Goal: Task Accomplishment & Management: Use online tool/utility

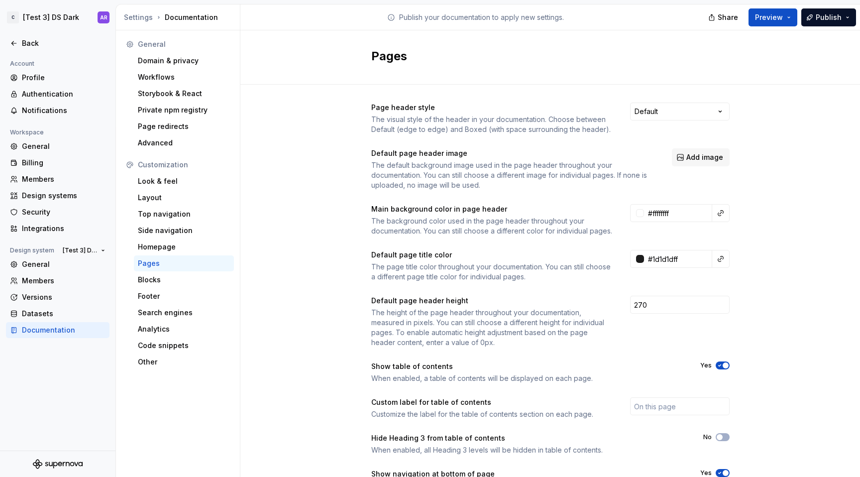
scroll to position [67, 0]
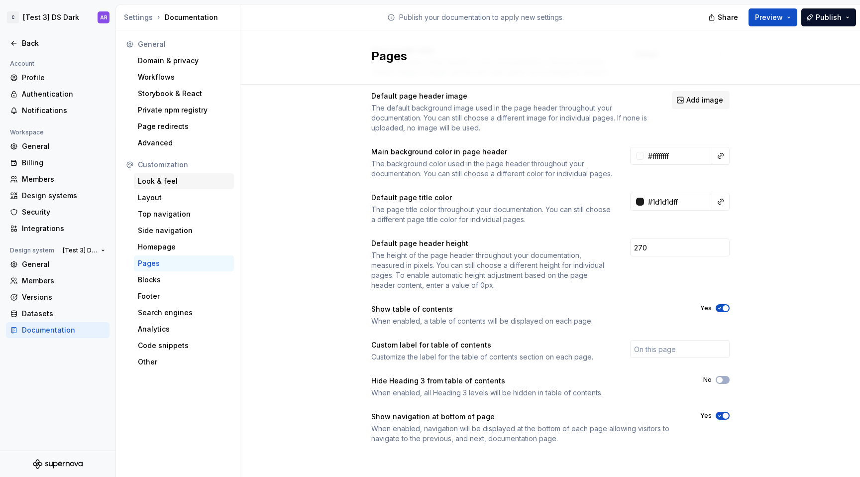
click at [188, 173] on div "Look & feel" at bounding box center [184, 181] width 100 height 16
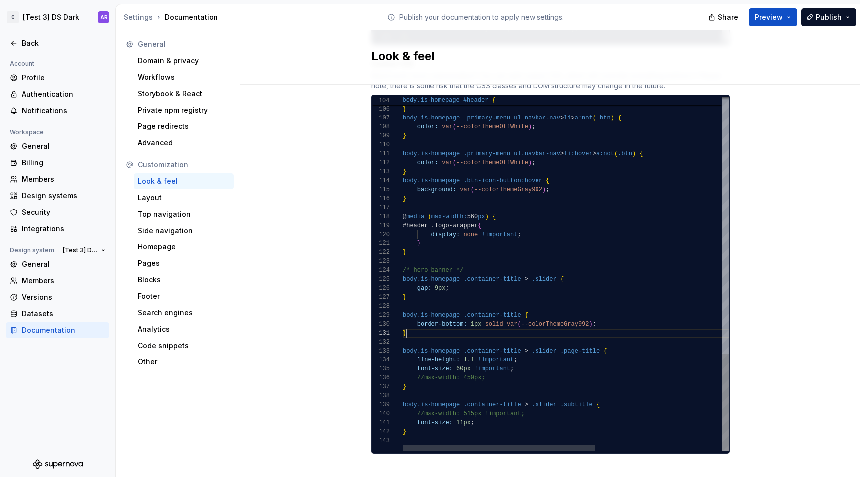
scroll to position [0, 3]
type textarea "**********"
drag, startPoint x: 422, startPoint y: 322, endPoint x: 397, endPoint y: 307, distance: 29.4
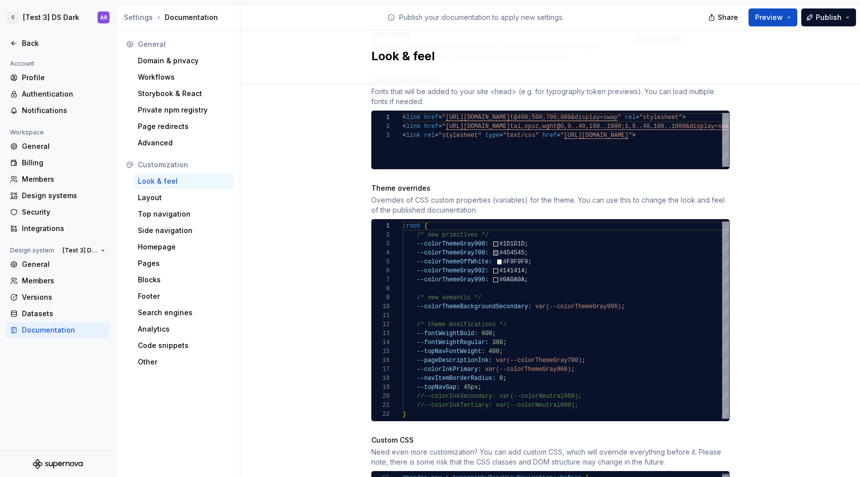
scroll to position [438, 0]
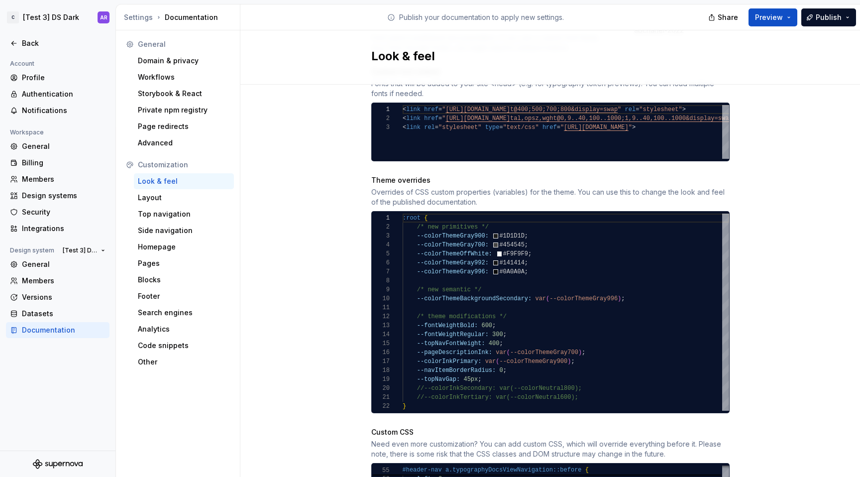
click at [512, 367] on div ":root { /* new primitives */ --colorThemeGray900: #1D1D1D ; --colorThemeGray700…" at bounding box center [565, 311] width 326 height 197
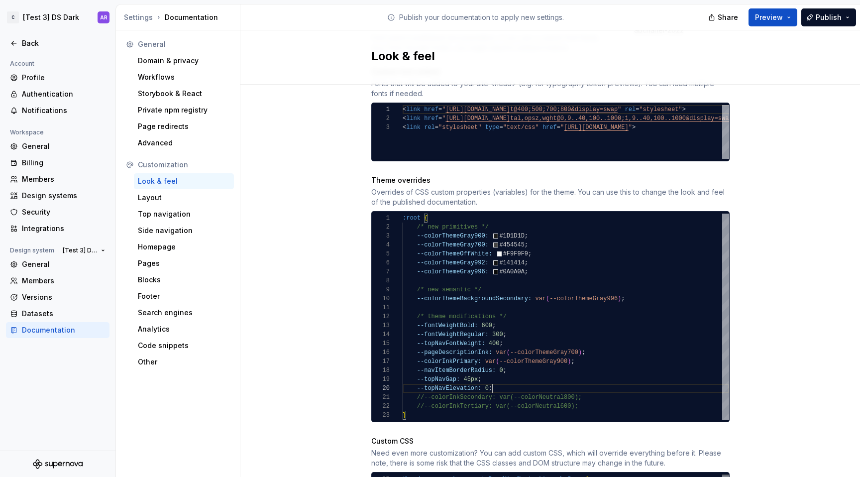
scroll to position [81, 90]
click at [586, 347] on div "/* new primitives */ --colorThemeGray900: #1D1D1D ; --colorThemeGray700: #45454…" at bounding box center [565, 316] width 326 height 206
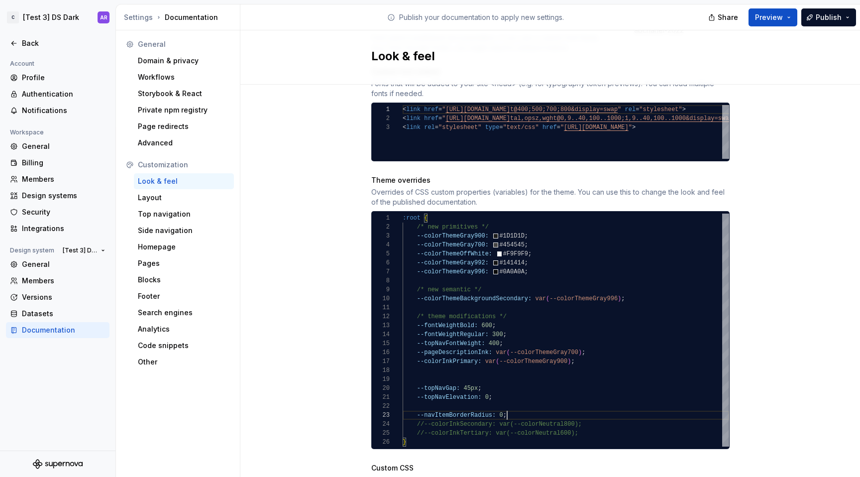
scroll to position [18, 104]
click at [402, 377] on div "/* new primitives */ --colorThemeGray900: #1D1D1D ; --colorThemeGray700: #45454…" at bounding box center [565, 329] width 326 height 233
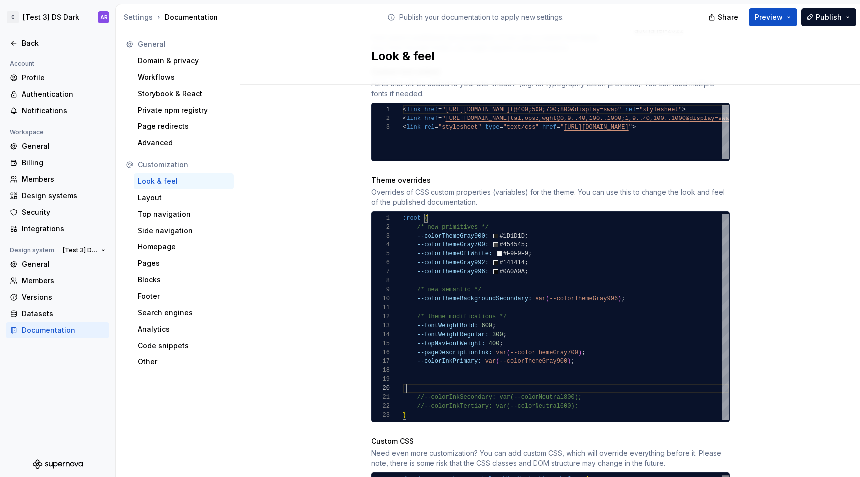
click at [508, 308] on div "/* new primitives */ --colorThemeGray900: #1D1D1D ; --colorThemeGray700: #45454…" at bounding box center [565, 316] width 326 height 206
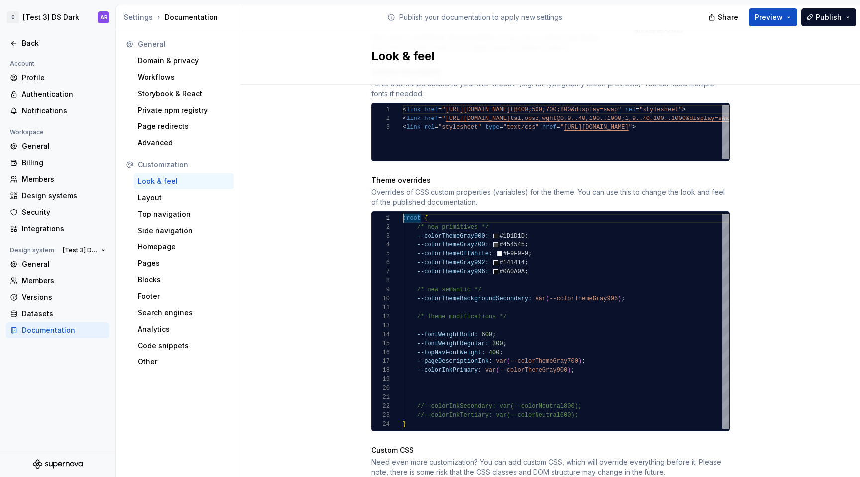
scroll to position [9, 0]
click at [431, 318] on div "/* new primitives */ --colorThemeGray900: #1D1D1D ; --colorThemeGray700: #45454…" at bounding box center [565, 320] width 326 height 215
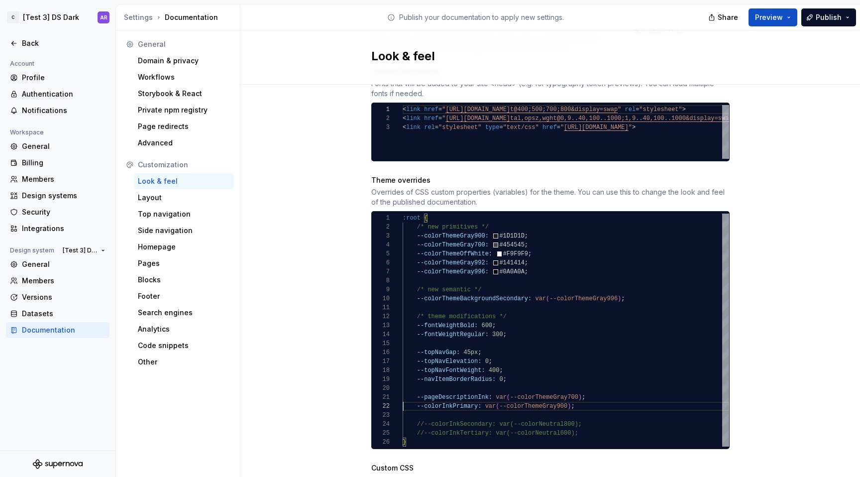
click at [588, 397] on div "/* new primitives */ --colorThemeGray900: #1D1D1D ; --colorThemeGray700: #45454…" at bounding box center [565, 329] width 326 height 233
click at [509, 356] on div "/* new primitives */ --colorThemeGray900: #1D1D1D ; --colorThemeGray700: #45454…" at bounding box center [565, 329] width 326 height 233
click at [505, 349] on div "/* new primitives */ --colorThemeGray900: #1D1D1D ; --colorThemeGray700: #45454…" at bounding box center [565, 329] width 326 height 233
click at [503, 342] on div "/* new primitives */ --colorThemeGray900: #1D1D1D ; --colorThemeGray700: #45454…" at bounding box center [565, 329] width 326 height 233
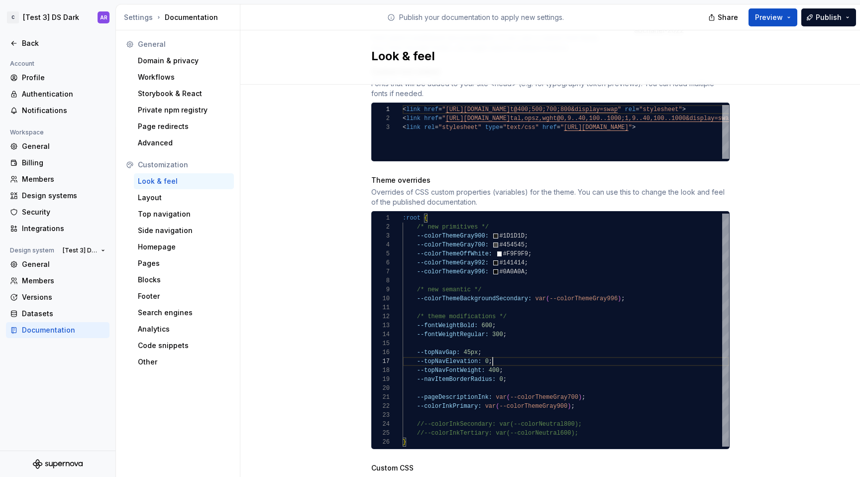
click at [503, 349] on div "/* new primitives */ --colorThemeGray900: #1D1D1D ; --colorThemeGray700: #45454…" at bounding box center [565, 329] width 326 height 233
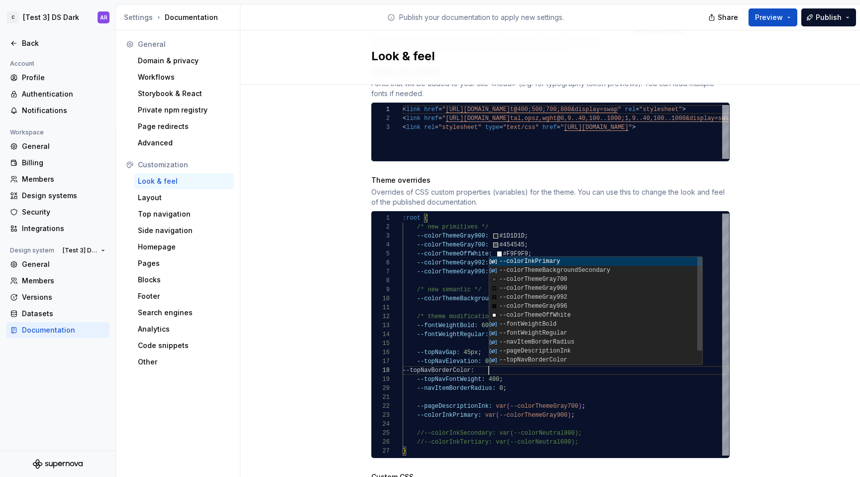
scroll to position [63, 90]
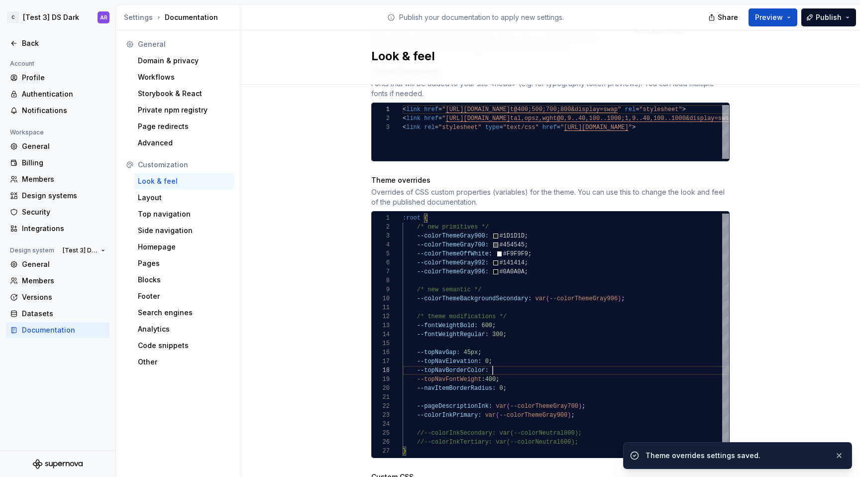
click at [538, 264] on div "/* new primitives */ --colorThemeGray900: #1D1D1D ; --colorThemeGray700: #45454…" at bounding box center [565, 334] width 326 height 242
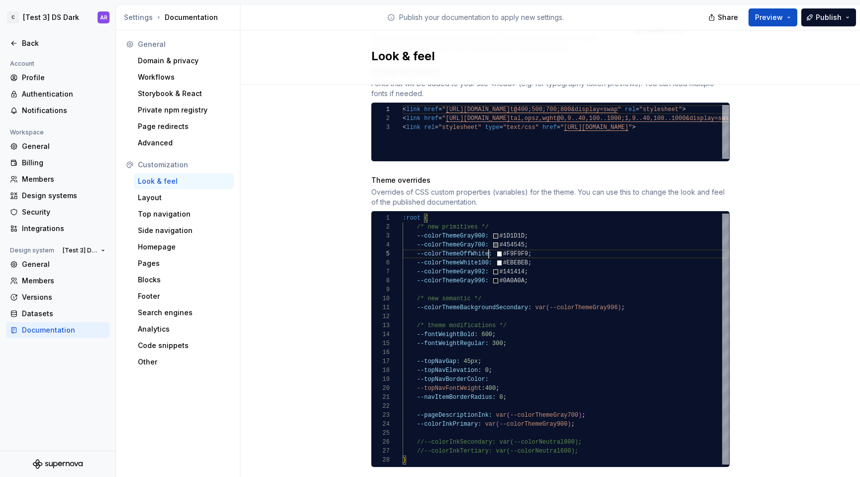
scroll to position [36, 86]
click at [543, 253] on div "/* new primitives */ --colorThemeGray900: #1D1D1D ; --colorThemeGray700: #45454…" at bounding box center [565, 338] width 326 height 251
click at [470, 252] on div "/* new primitives */ --colorThemeGray900: #1D1D1D ; --colorThemeGray700: #45454…" at bounding box center [565, 338] width 326 height 251
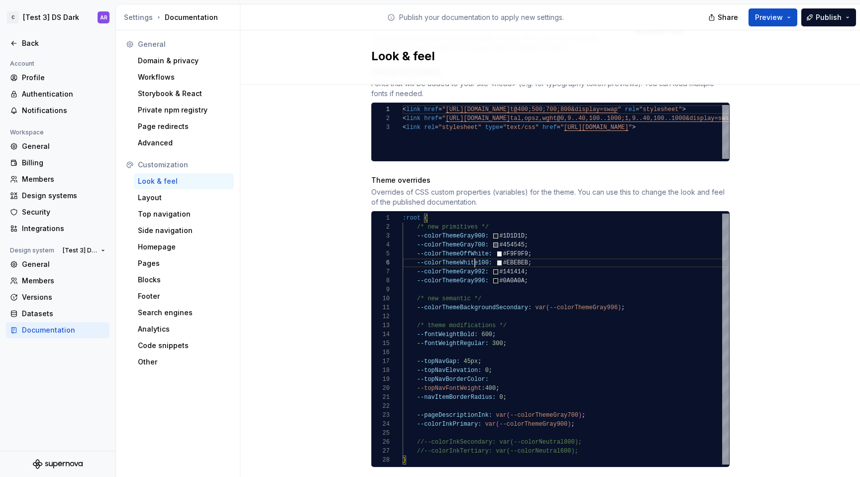
scroll to position [45, 86]
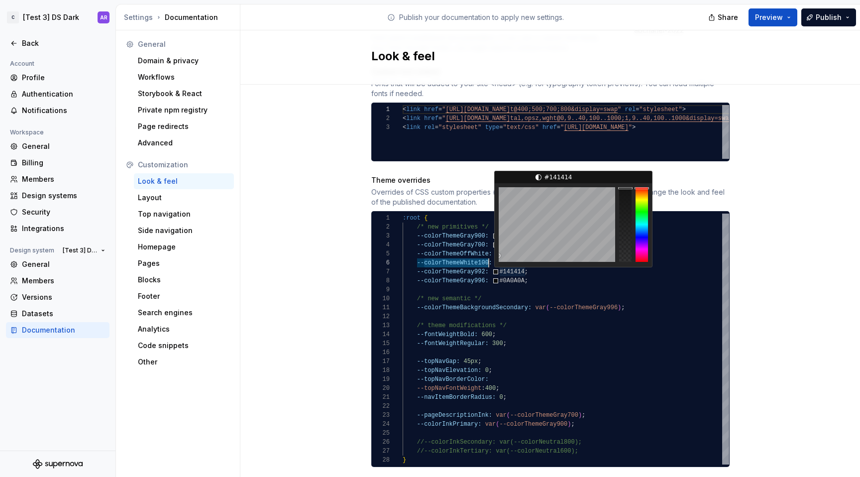
click at [468, 255] on div "/* new primitives */ --colorThemeGray900: #1D1D1D ; --colorThemeGray700: #45454…" at bounding box center [565, 338] width 326 height 251
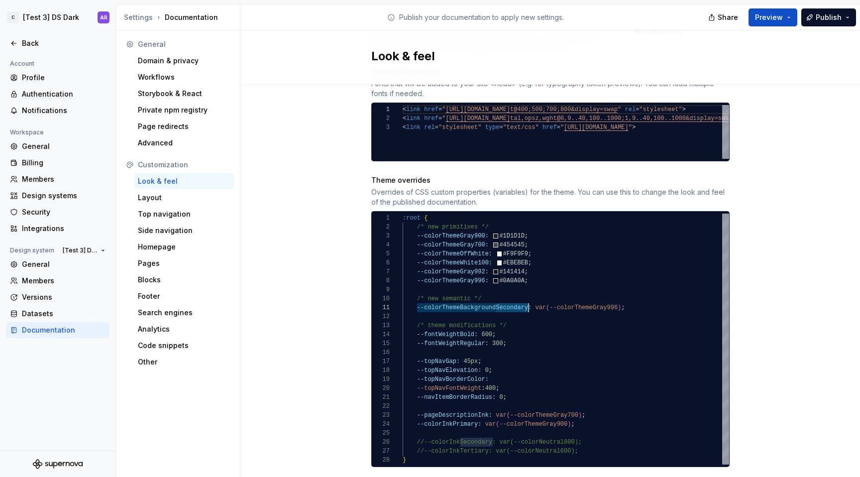
drag, startPoint x: 494, startPoint y: 297, endPoint x: 524, endPoint y: 297, distance: 30.8
click at [524, 297] on div "/* new primitives */ --colorThemeGray900: #1D1D1D ; --colorThemeGray700: #45454…" at bounding box center [565, 338] width 326 height 251
click at [628, 300] on div "/* new primitives */ --colorThemeGray900: #1D1D1D ; --colorThemeGray700: #45454…" at bounding box center [565, 338] width 326 height 251
click at [415, 300] on div "/* new primitives */ --colorThemeGray900: #1D1D1D ; --colorThemeGray700: #45454…" at bounding box center [565, 338] width 326 height 251
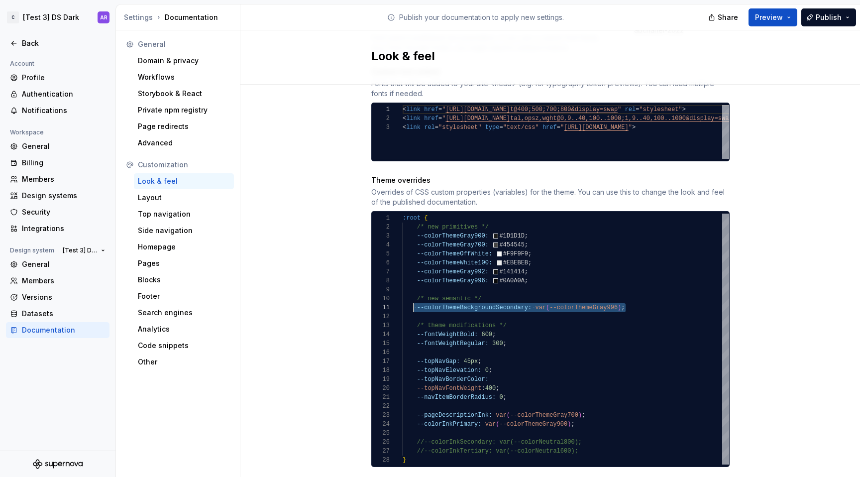
click at [411, 299] on div "/* new primitives */ --colorThemeGray900: #1D1D1D ; --colorThemeGray700: #45454…" at bounding box center [565, 338] width 326 height 251
click at [630, 296] on div "/* new primitives */ --colorThemeGray900: #1D1D1D ; --colorThemeGray700: #45454…" at bounding box center [565, 338] width 326 height 251
click at [493, 290] on div "/* new primitives */ --colorThemeGray900: #1D1D1D ; --colorThemeGray700: #45454…" at bounding box center [565, 338] width 326 height 251
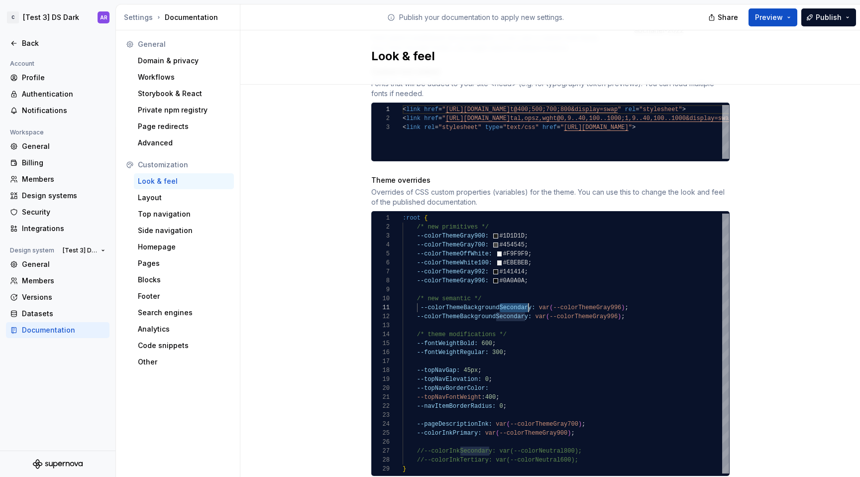
scroll to position [0, 129]
drag, startPoint x: 497, startPoint y: 297, endPoint x: 528, endPoint y: 296, distance: 31.3
click at [528, 296] on div "/* new primitives */ --colorThemeGray900: #1D1D1D ; --colorThemeGray700: #45454…" at bounding box center [565, 343] width 326 height 260
click at [494, 296] on div "/* new primitives */ --colorThemeGray900: #1D1D1D ; --colorThemeGray700: #45454…" at bounding box center [565, 343] width 326 height 260
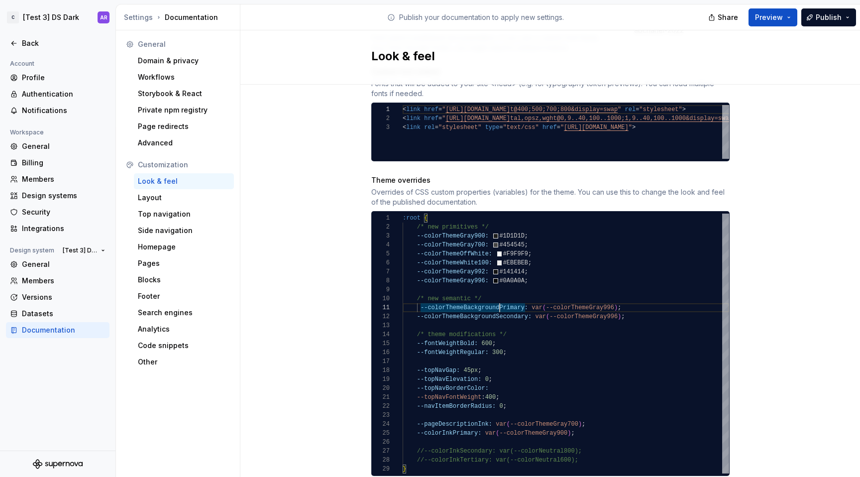
scroll to position [0, 61]
click at [461, 297] on div "/* new primitives */ --colorThemeGray900: #1D1D1D ; --colorThemeGray700: #45454…" at bounding box center [565, 343] width 326 height 260
click at [613, 296] on div "/* new primitives */ --colorThemeGray900: #1D1D1D ; --colorThemeGray700: #45454…" at bounding box center [565, 343] width 326 height 260
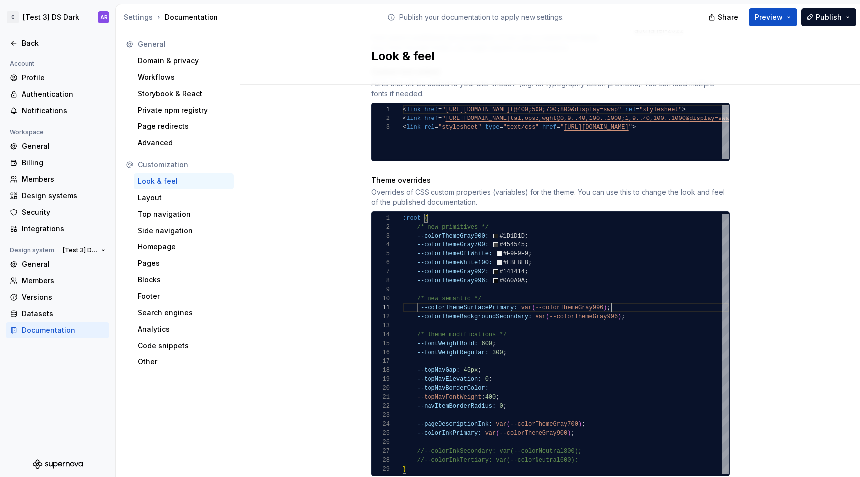
click at [416, 297] on div "/* new primitives */ --colorThemeGray900: #1D1D1D ; --colorThemeGray700: #45454…" at bounding box center [565, 343] width 326 height 260
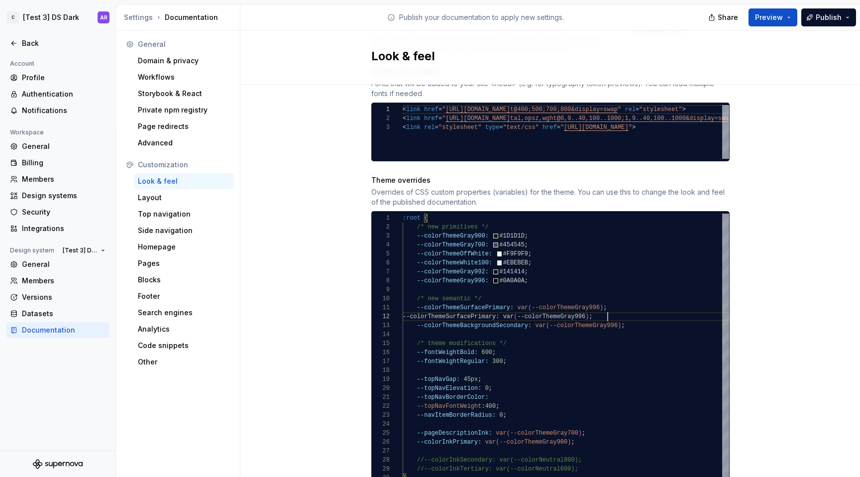
scroll to position [9, 205]
drag, startPoint x: 480, startPoint y: 307, endPoint x: 506, endPoint y: 308, distance: 26.4
click at [506, 308] on div "/* new primitives */ --colorThemeGray900: #1D1D1D ; --colorThemeGray700: #45454…" at bounding box center [565, 347] width 326 height 269
click at [627, 307] on div "/* new primitives */ --colorThemeGray900: #1D1D1D ; --colorThemeGray700: #45454…" at bounding box center [565, 347] width 326 height 269
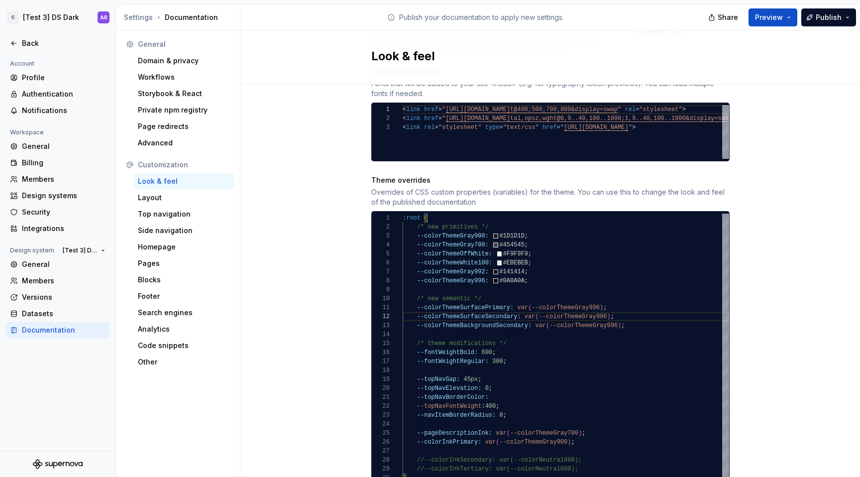
click at [411, 297] on div "/* new primitives */ --colorThemeGray900: #1D1D1D ; --colorThemeGray700: #45454…" at bounding box center [565, 347] width 326 height 269
click at [630, 306] on div "/* new primitives */ --colorThemeGray900: #1D1D1D ; --colorThemeGray700: #45454…" at bounding box center [565, 347] width 326 height 269
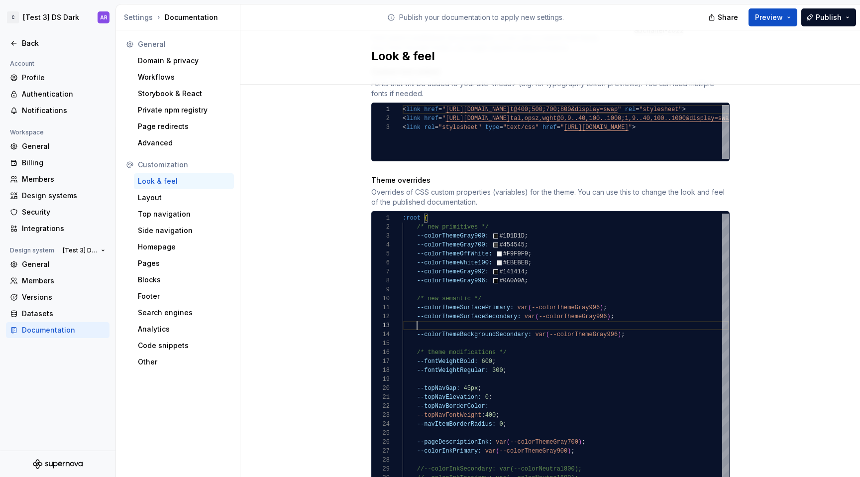
scroll to position [27, 212]
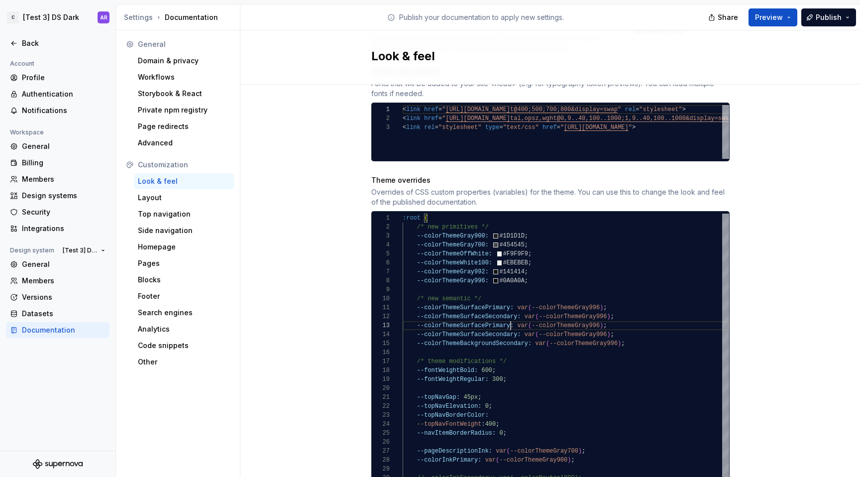
click at [506, 316] on div "/* new primitives */ --colorThemeGray900: #1D1D1D ; --colorThemeGray700: #45454…" at bounding box center [565, 356] width 326 height 287
click at [511, 325] on div "/* new primitives */ --colorThemeGray900: #1D1D1D ; --colorThemeGray700: #45454…" at bounding box center [565, 356] width 326 height 287
click at [642, 321] on div "/* new primitives */ --colorThemeGray900: #1D1D1D ; --colorThemeGray700: #45454…" at bounding box center [565, 356] width 326 height 287
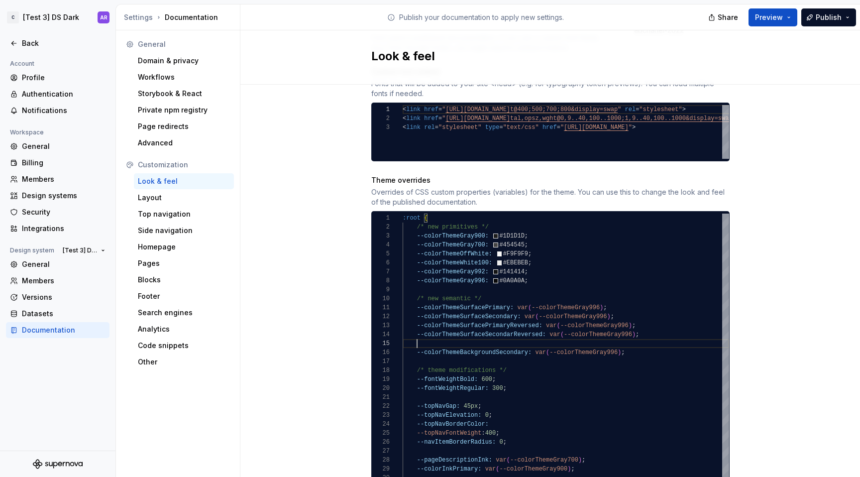
scroll to position [36, 14]
click at [467, 253] on div "/* new primitives */ --colorThemeGray900: #1D1D1D ; --colorThemeGray700: #45454…" at bounding box center [565, 361] width 326 height 296
click at [466, 239] on div "/* new primitives */ --colorThemeGray900: #1D1D1D ; --colorThemeGray700: #45454…" at bounding box center [565, 361] width 326 height 296
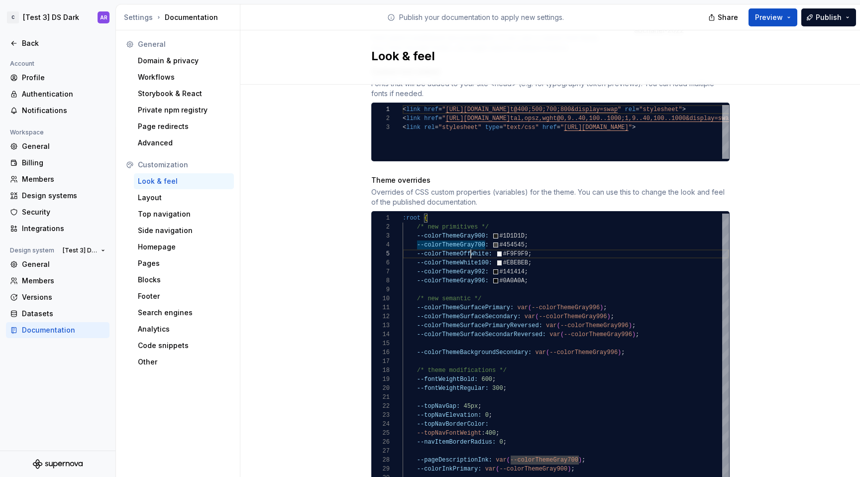
click at [466, 244] on div "/* new primitives */ --colorThemeGray900: #1D1D1D ; --colorThemeGray700: #45454…" at bounding box center [565, 361] width 326 height 296
click at [485, 253] on div "/* new primitives */ --colorThemeGray900: #1D1D1D ; --colorThemeGray700: #45454…" at bounding box center [565, 361] width 326 height 296
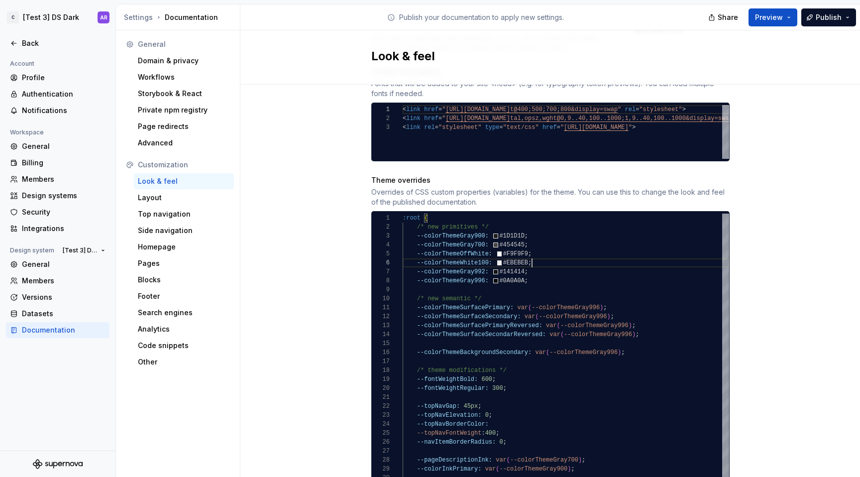
click at [536, 253] on div "/* new primitives */ --colorThemeGray900: #1D1D1D ; --colorThemeGray700: #45454…" at bounding box center [565, 361] width 326 height 296
click at [532, 243] on div "/* new primitives */ --colorThemeGray900: #1D1D1D ; --colorThemeGray700: #45454…" at bounding box center [565, 361] width 326 height 296
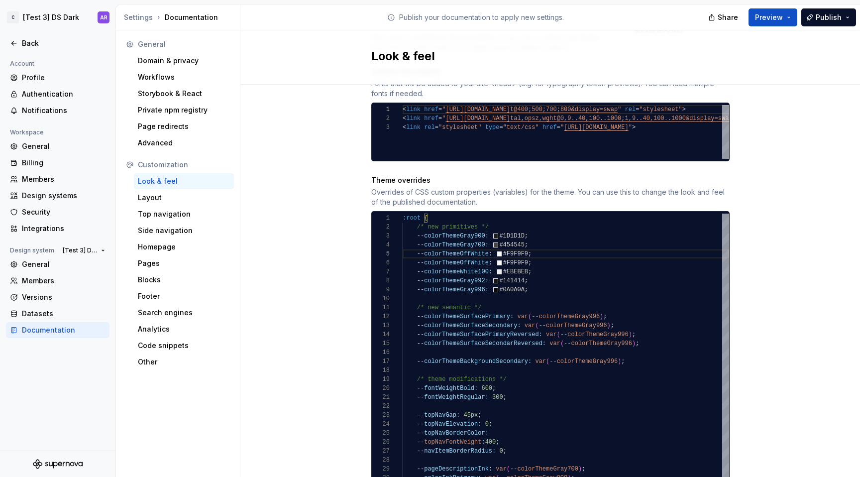
scroll to position [36, 68]
click at [466, 242] on div "/* new primitives */ --colorThemeGray900: #1D1D1D ; --colorThemeGray700: #45454…" at bounding box center [565, 365] width 326 height 304
click at [496, 244] on div "/* new primitives */ --colorThemeGray900: #1D1D1D ; --colorThemeGray700: #45454…" at bounding box center [565, 365] width 326 height 304
click at [497, 244] on div "/* new primitives */ --colorThemeGray900: #1D1D1D ; --colorThemeGray700: #45454…" at bounding box center [565, 365] width 326 height 304
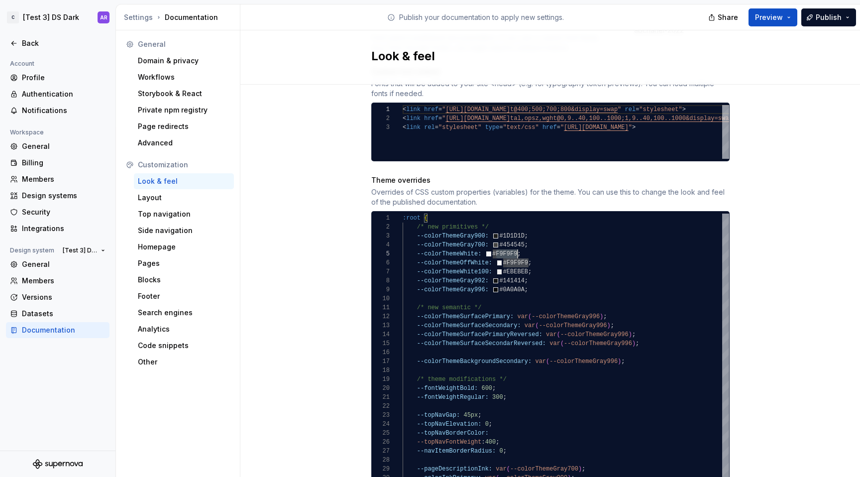
click at [497, 244] on div "/* new primitives */ --colorThemeGray900: #1D1D1D ; --colorThemeGray700: #45454…" at bounding box center [565, 365] width 326 height 304
click at [536, 249] on div "/* new primitives */ --colorThemeGray900: #1D1D1D ; --colorThemeGray700: #45454…" at bounding box center [565, 365] width 326 height 304
click at [460, 246] on div "/* new primitives */ --colorThemeGray900: #1D1D1D ; --colorThemeGray700: #45454…" at bounding box center [565, 365] width 326 height 304
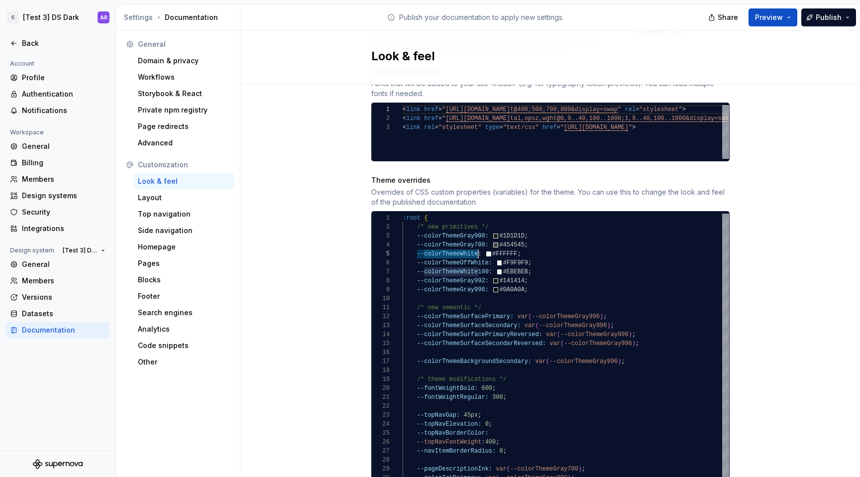
click at [564, 307] on div "/* new primitives */ --colorThemeGray900: #1D1D1D ; --colorThemeGray700: #45454…" at bounding box center [565, 365] width 326 height 304
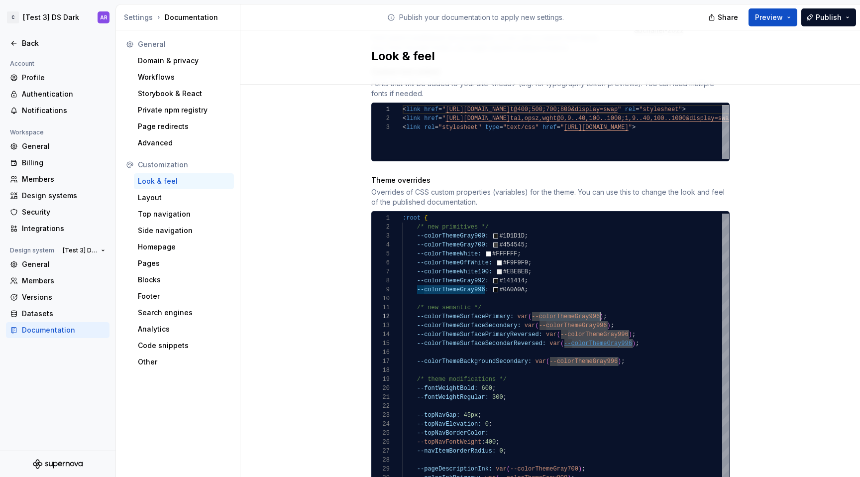
scroll to position [9, 191]
click at [458, 261] on div "/* new primitives */ --colorThemeGray900: #1D1D1D ; --colorThemeGray700: #45454…" at bounding box center [565, 365] width 326 height 304
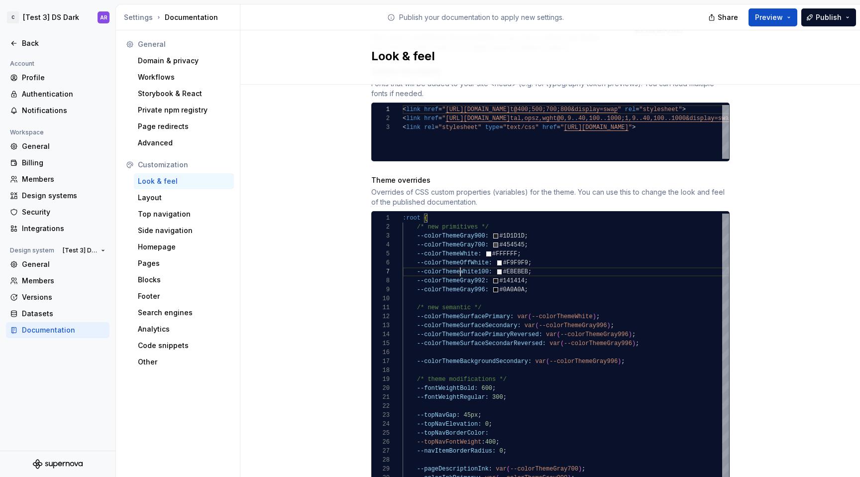
scroll to position [54, 86]
click at [458, 261] on div "/* new primitives */ --colorThemeGray900: #1D1D1D ; --colorThemeGray700: #45454…" at bounding box center [565, 365] width 326 height 304
click at [567, 317] on div "/* new primitives */ --colorThemeGray900: #1D1D1D ; --colorThemeGray700: #45454…" at bounding box center [565, 365] width 326 height 304
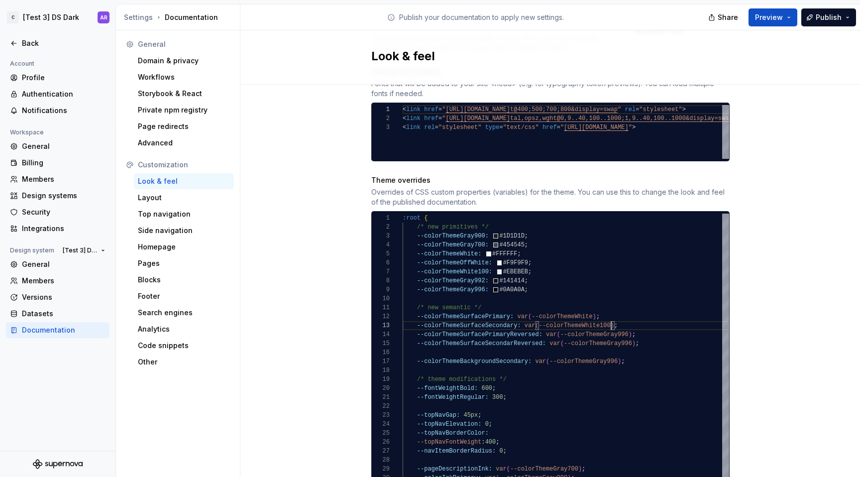
click at [617, 315] on div "/* new primitives */ --colorThemeGray900: #1D1D1D ; --colorThemeGray700: #45454…" at bounding box center [565, 365] width 326 height 304
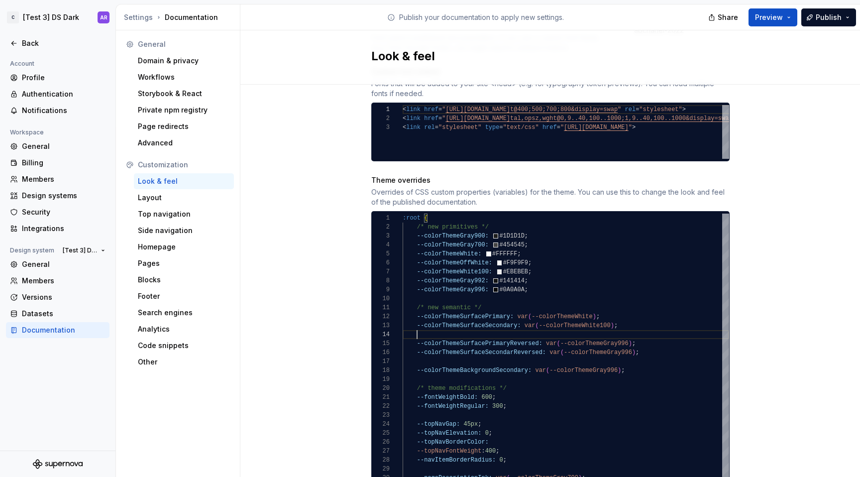
click at [459, 278] on div "/* new primitives */ --colorThemeGray900: #1D1D1D ; --colorThemeGray700: #45454…" at bounding box center [565, 369] width 326 height 313
click at [592, 332] on div "/* new primitives */ --colorThemeGray900: #1D1D1D ; --colorThemeGray700: #45454…" at bounding box center [565, 369] width 326 height 313
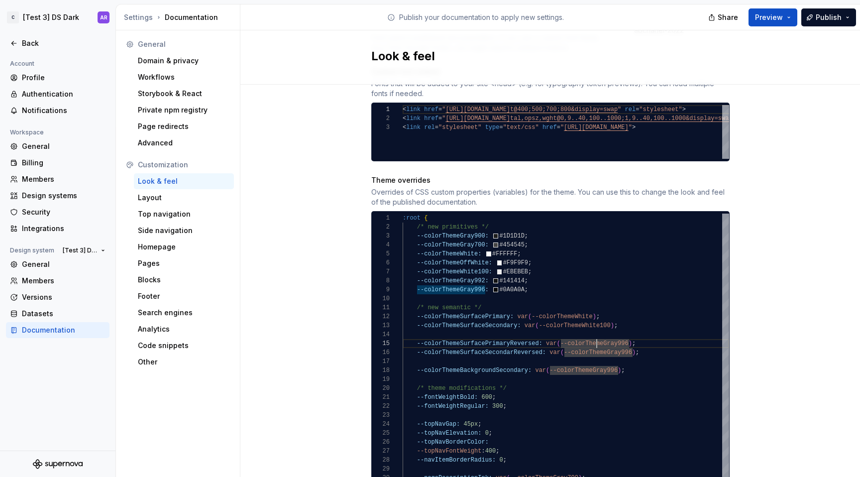
scroll to position [36, 226]
click at [464, 270] on div "/* new primitives */ --colorThemeGray900: #1D1D1D ; --colorThemeGray700: #45454…" at bounding box center [565, 369] width 326 height 313
click at [601, 342] on div "/* new primitives */ --colorThemeGray900: #1D1D1D ; --colorThemeGray700: #45454…" at bounding box center [565, 369] width 326 height 313
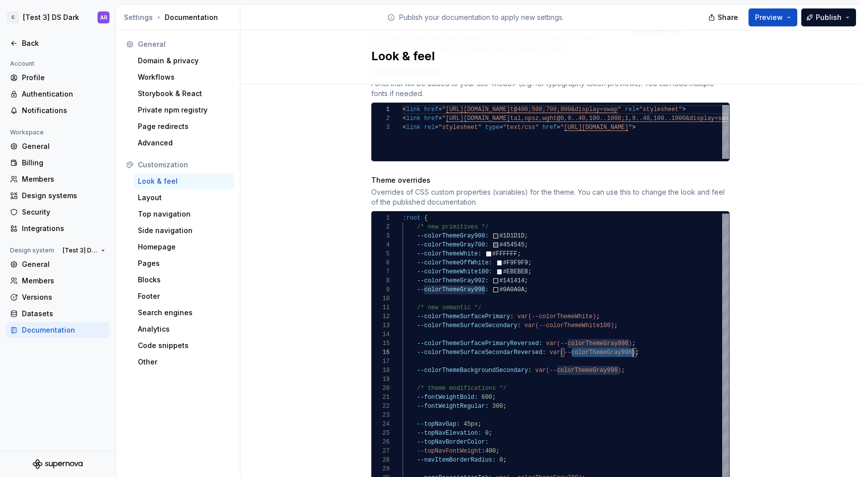
click at [601, 342] on div "/* new primitives */ --colorThemeGray900: #1D1D1D ; --colorThemeGray700: #45454…" at bounding box center [565, 369] width 326 height 313
click at [646, 362] on div "/* new primitives */ --colorThemeGray900: #1D1D1D ; --colorThemeGray700: #45454…" at bounding box center [565, 369] width 326 height 313
click at [414, 316] on div "/* new primitives */ --colorThemeGray900: #1D1D1D ; --colorThemeGray700: #45454…" at bounding box center [565, 369] width 326 height 313
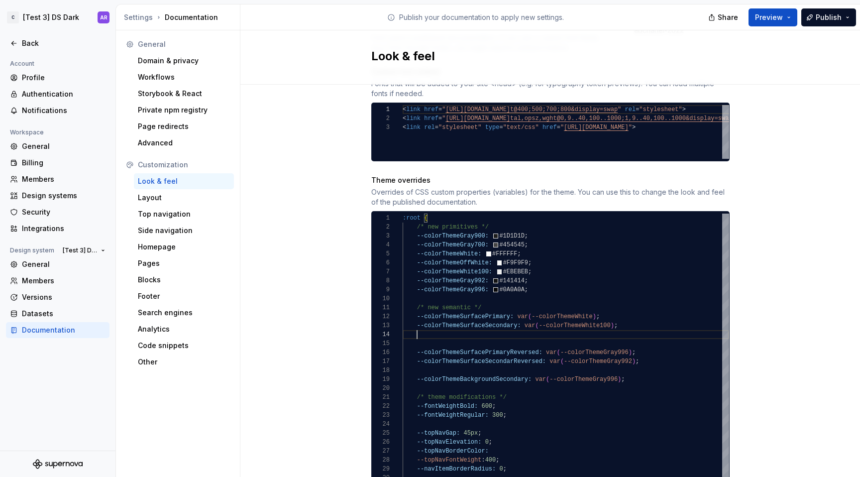
scroll to position [27, 216]
click at [455, 323] on div "/* new primitives */ --colorThemeGray900: #1D1D1D ; --colorThemeGray700: #45454…" at bounding box center [565, 374] width 326 height 322
click at [482, 324] on div "/* new primitives */ --colorThemeGray900: #1D1D1D ; --colorThemeGray700: #45454…" at bounding box center [565, 374] width 326 height 322
click at [467, 225] on div "/* new primitives */ --colorThemeGray900: #1D1D1D ; --colorThemeGray700: #45454…" at bounding box center [565, 374] width 326 height 322
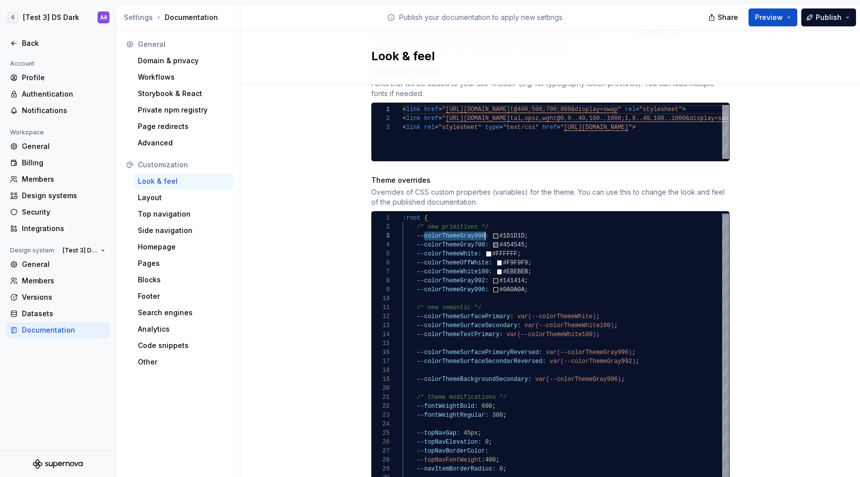
scroll to position [18, 83]
click at [467, 225] on div "/* new primitives */ --colorThemeGray900: #1D1D1D ; --colorThemeGray700: #45454…" at bounding box center [565, 374] width 326 height 322
click at [564, 324] on div "/* new primitives */ --colorThemeGray900: #1D1D1D ; --colorThemeGray700: #45454…" at bounding box center [565, 374] width 326 height 322
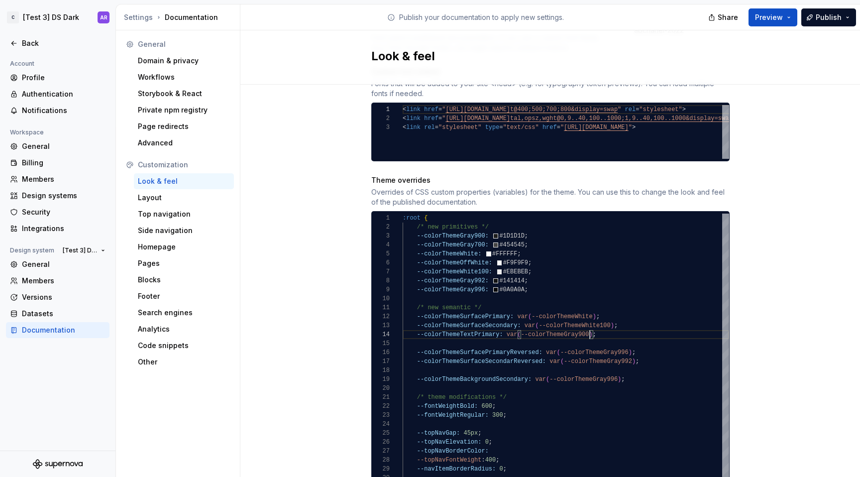
click at [414, 326] on div "/* new primitives */ --colorThemeGray900: #1D1D1D ; --colorThemeGray700: #45454…" at bounding box center [565, 374] width 326 height 322
click at [615, 325] on div "/* new primitives */ --colorThemeGray900: #1D1D1D ; --colorThemeGray700: #45454…" at bounding box center [565, 374] width 326 height 322
click at [640, 351] on div "/* new primitives */ --colorThemeGray900: #1D1D1D ; --colorThemeGray700: #45454…" at bounding box center [565, 374] width 326 height 322
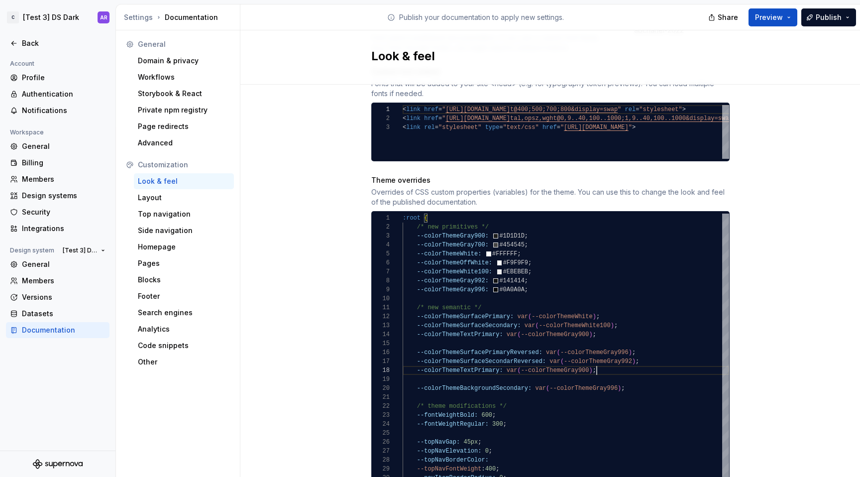
scroll to position [63, 194]
click at [496, 361] on div "/* new primitives */ --colorThemeGray900: #1D1D1D ; --colorThemeGray700: #45454…" at bounding box center [565, 378] width 326 height 331
click at [463, 248] on div "/* new primitives */ --colorThemeGray900: #1D1D1D ; --colorThemeGray700: #45454…" at bounding box center [565, 378] width 326 height 331
click at [463, 252] on div "/* new primitives */ --colorThemeGray900: #1D1D1D ; --colorThemeGray700: #45454…" at bounding box center [565, 378] width 326 height 331
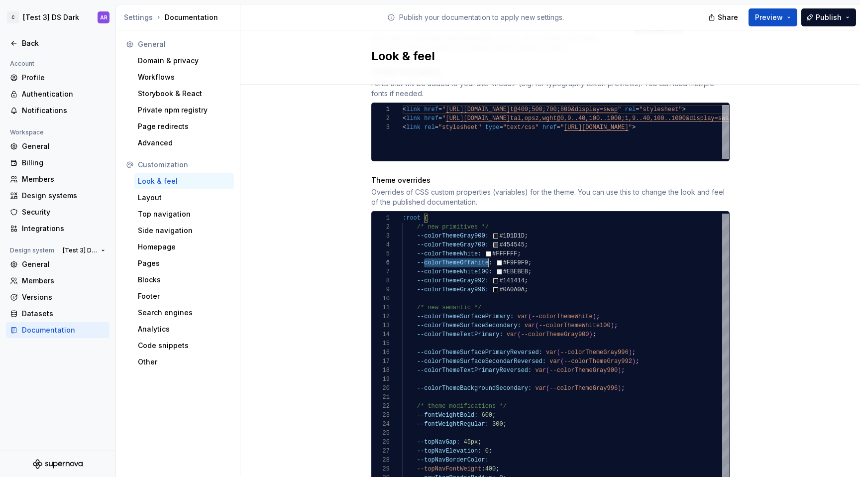
click at [463, 252] on div "/* new primitives */ --colorThemeGray900: #1D1D1D ; --colorThemeGray700: #45454…" at bounding box center [565, 378] width 326 height 331
click at [511, 252] on div "/* new primitives */ --colorThemeGray900: #1D1D1D ; --colorThemeGray700: #45454…" at bounding box center [565, 378] width 326 height 331
click at [467, 251] on div "/* new primitives */ --colorThemeGray900: #1D1D1D ; --colorThemeGray700: #45454…" at bounding box center [565, 378] width 326 height 331
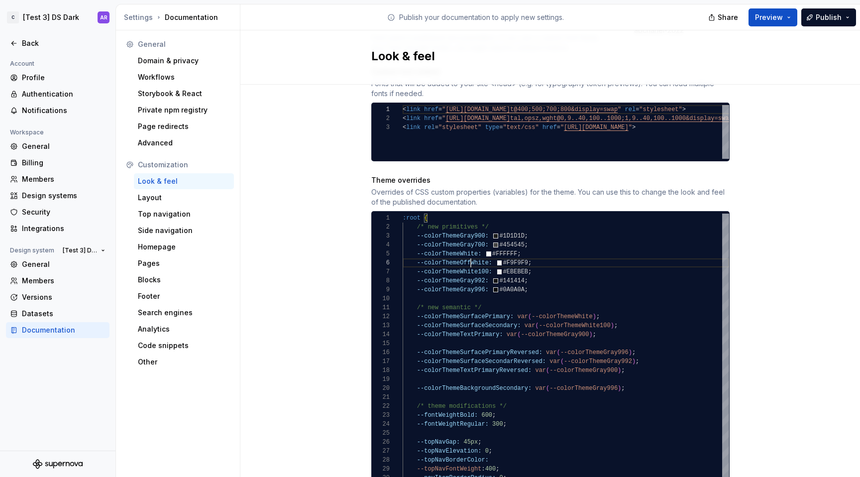
click at [467, 251] on div "/* new primitives */ --colorThemeGray900: #1D1D1D ; --colorThemeGray700: #45454…" at bounding box center [565, 378] width 326 height 331
click at [593, 362] on div "/* new primitives */ --colorThemeGray900: #1D1D1D ; --colorThemeGray700: #45454…" at bounding box center [565, 378] width 326 height 331
click at [758, 253] on div "Site logo A company logo that will be displayed on all pages on your documentat…" at bounding box center [549, 320] width 619 height 1347
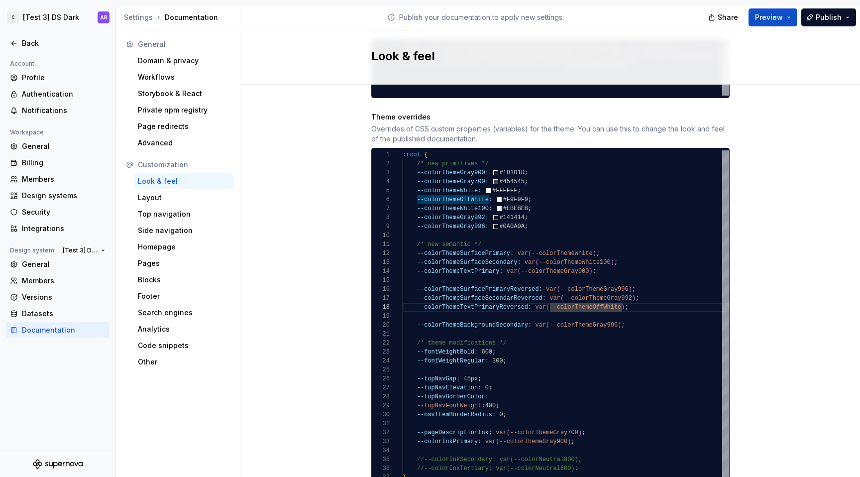
scroll to position [524, 0]
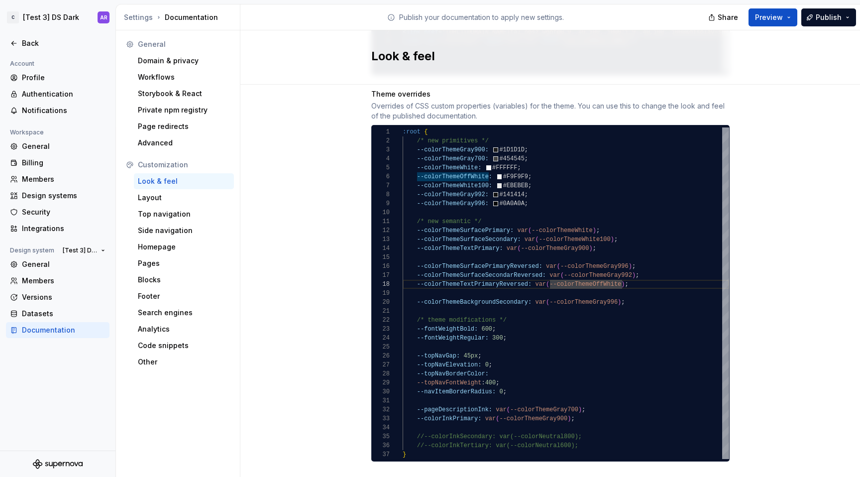
click at [589, 248] on div "/* new primitives */ --colorThemeGray900: #1D1D1D ; --colorThemeGray700: #45454…" at bounding box center [565, 292] width 326 height 331
click at [623, 276] on div "/* new primitives */ --colorThemeGray900: #1D1D1D ; --colorThemeGray700: #45454…" at bounding box center [565, 292] width 326 height 331
click at [548, 440] on div "/* new primitives */ --colorThemeGray900: #1D1D1D ; --colorThemeGray700: #45454…" at bounding box center [565, 292] width 326 height 331
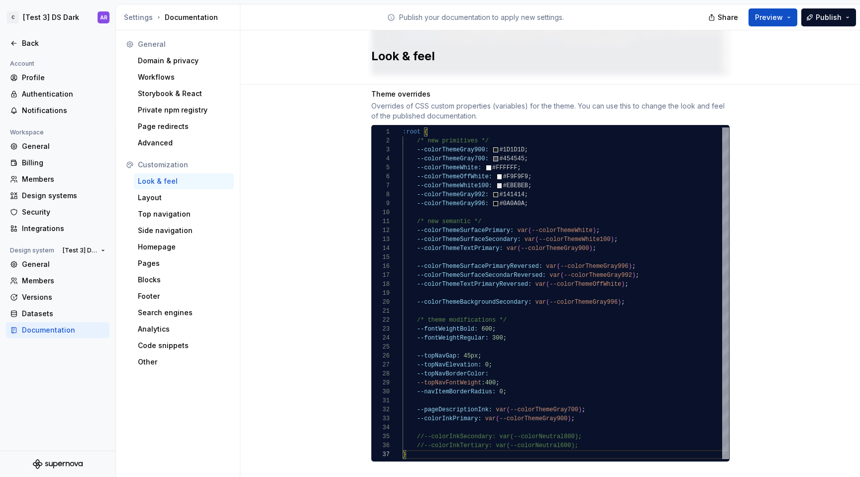
click at [503, 367] on div "/* new primitives */ --colorThemeGray900: #1D1D1D ; --colorThemeGray700: #45454…" at bounding box center [565, 292] width 326 height 331
drag, startPoint x: 412, startPoint y: 229, endPoint x: 513, endPoint y: 228, distance: 101.5
click at [513, 228] on div "/* new primitives */ --colorThemeGray900: #1D1D1D ; --colorThemeGray700: #45454…" at bounding box center [565, 292] width 326 height 331
click at [512, 366] on div "/* new primitives */ --colorThemeGray900: #1D1D1D ; --colorThemeGray700: #45454…" at bounding box center [565, 292] width 326 height 331
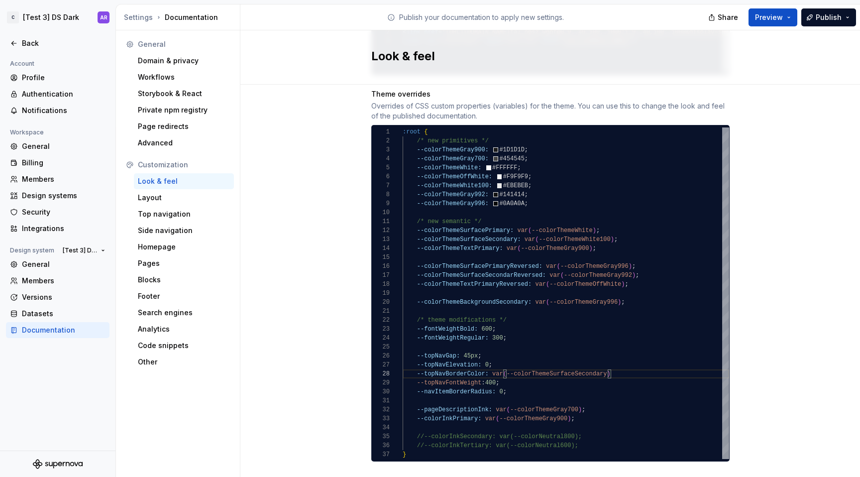
scroll to position [63, 211]
click at [495, 330] on div "/* new primitives */ --colorThemeGray900: #1D1D1D ; --colorThemeGray700: #45454…" at bounding box center [565, 292] width 326 height 331
click at [560, 303] on div "/* new primitives */ --colorThemeGray900: #1D1D1D ; --colorThemeGray700: #45454…" at bounding box center [565, 292] width 326 height 331
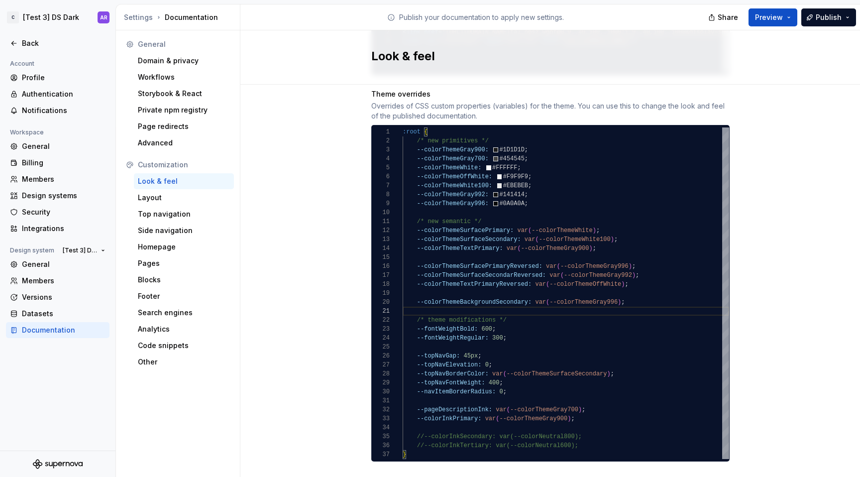
click at [559, 346] on div "/* new primitives */ --colorThemeGray900: #1D1D1D ; --colorThemeGray700: #45454…" at bounding box center [565, 292] width 326 height 331
click at [564, 336] on div "/* new primitives */ --colorThemeGray900: #1D1D1D ; --colorThemeGray700: #45454…" at bounding box center [565, 292] width 326 height 331
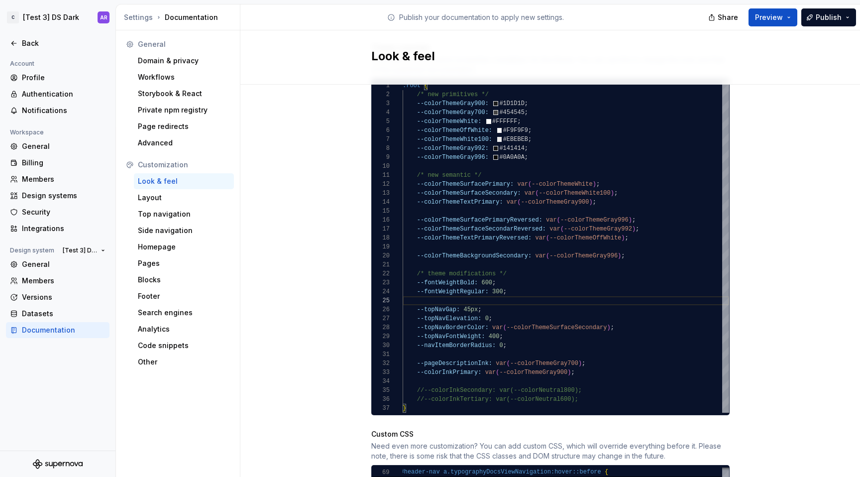
scroll to position [578, 0]
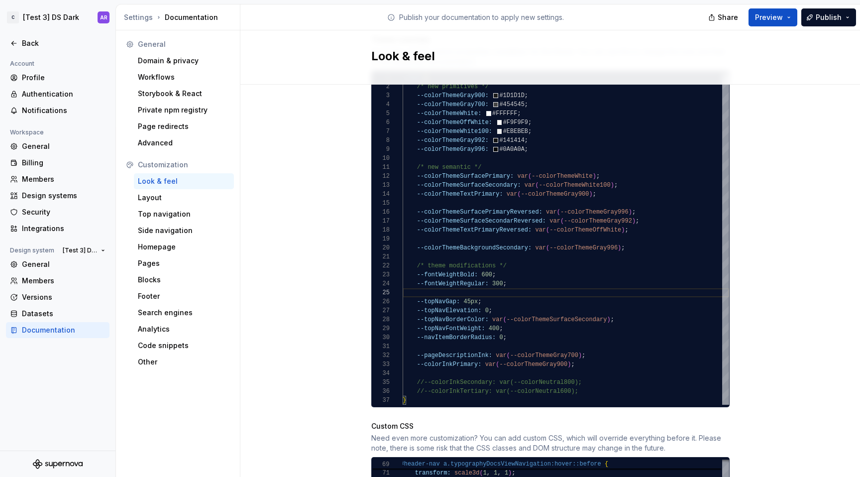
click at [489, 239] on div "/* new primitives */ --colorThemeGray900: #1D1D1D ; --colorThemeGray700: #45454…" at bounding box center [565, 238] width 326 height 331
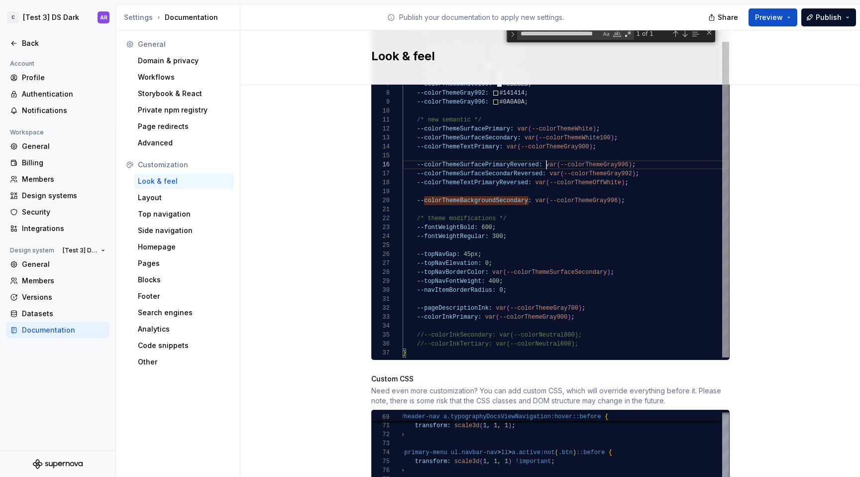
scroll to position [45, 144]
click at [542, 155] on div "/* new primitives */ --colorThemeGray900: #1D1D1D ; --colorThemeGray700: #45454…" at bounding box center [565, 183] width 326 height 348
click at [624, 193] on div "/* new primitives */ --colorThemeGray900: #1D1D1D ; --colorThemeGray700: #45454…" at bounding box center [565, 183] width 326 height 348
click at [504, 152] on div "/* new primitives */ --colorThemeGray900: #1D1D1D ; --colorThemeGray700: #45454…" at bounding box center [565, 183] width 326 height 348
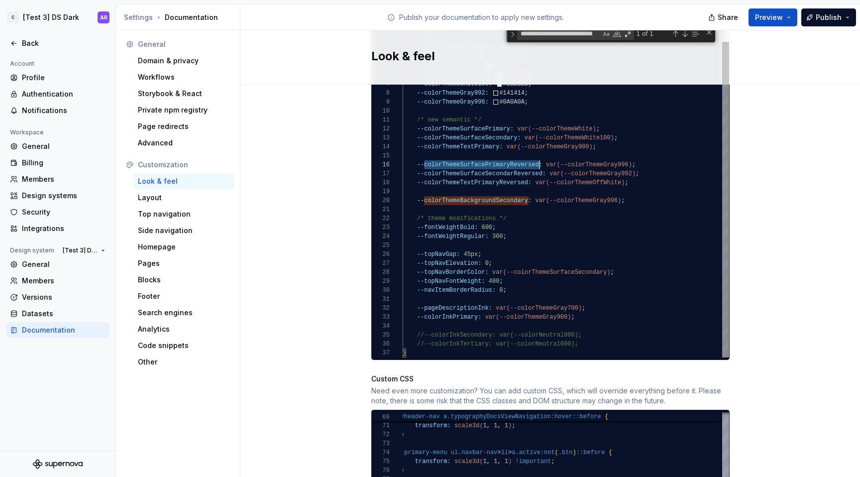
click at [504, 152] on div "/* new primitives */ --colorThemeGray900: #1D1D1D ; --colorThemeGray700: #45454…" at bounding box center [565, 183] width 326 height 348
click at [500, 202] on div "/* new primitives */ --colorThemeGray900: #1D1D1D ; --colorThemeGray700: #45454…" at bounding box center [565, 183] width 326 height 348
type textarea "**********"
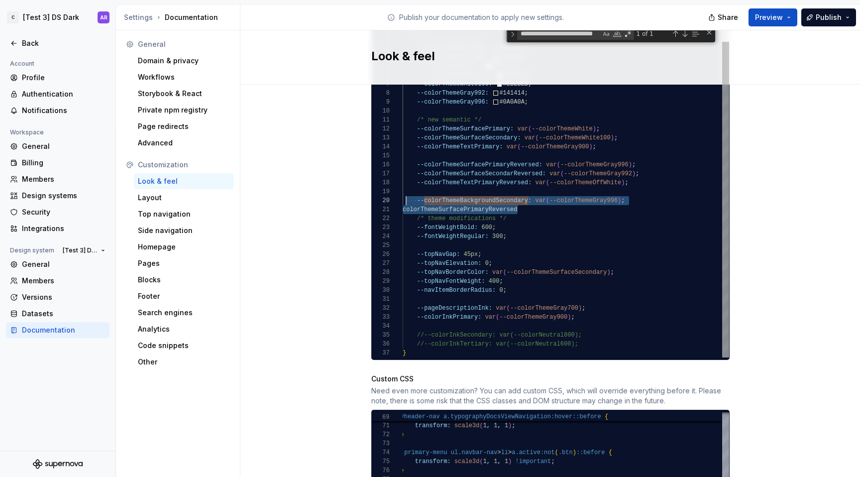
scroll to position [81, 0]
drag, startPoint x: 530, startPoint y: 199, endPoint x: 398, endPoint y: 190, distance: 132.2
click at [402, 190] on div "/* new primitives */ --colorThemeGray900: #1D1D1D ; --colorThemeGray700: #45454…" at bounding box center [565, 183] width 326 height 348
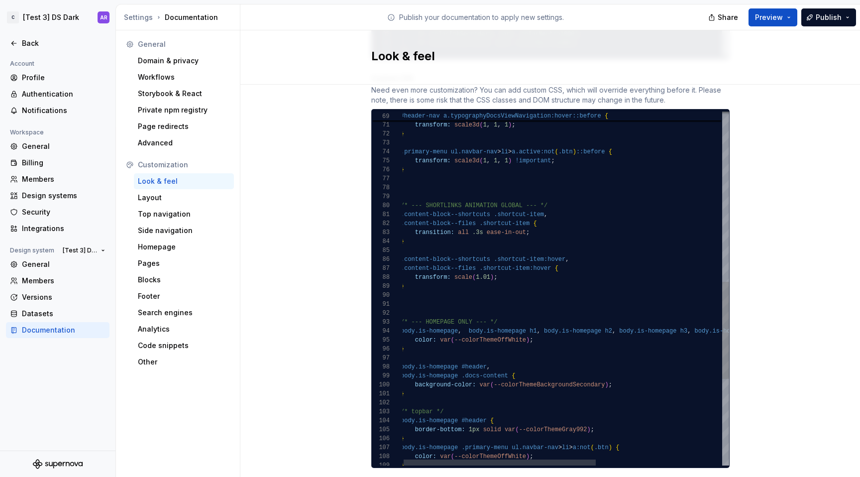
scroll to position [9, 0]
click at [627, 306] on div "border-bottom: 1px solid var ( --colorThemeGray992 ) ; } body.is-homepage .prim…" at bounding box center [672, 137] width 542 height 1287
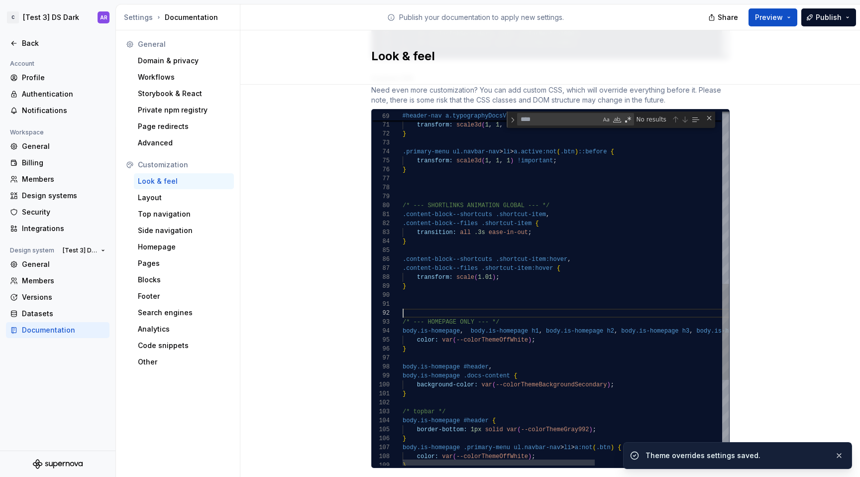
click at [604, 303] on div "border-bottom: 1px solid var ( --colorThemeGray992 ) ; } body.is-homepage .prim…" at bounding box center [673, 128] width 542 height 1303
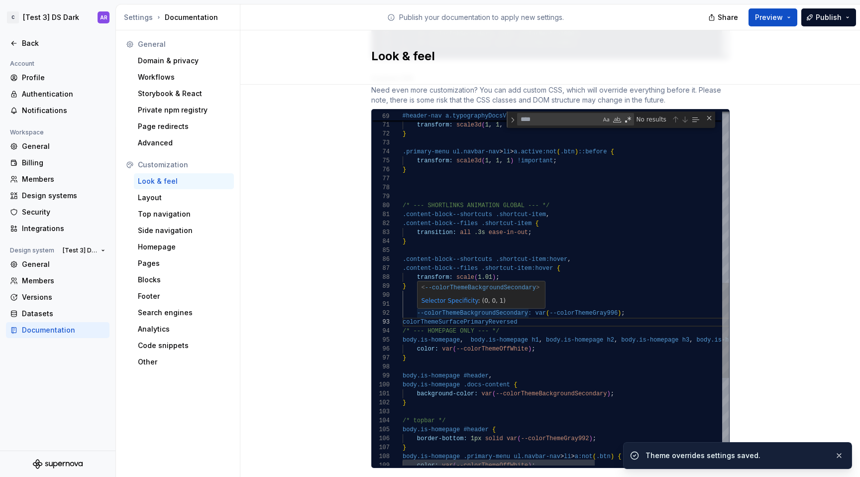
type textarea "**********"
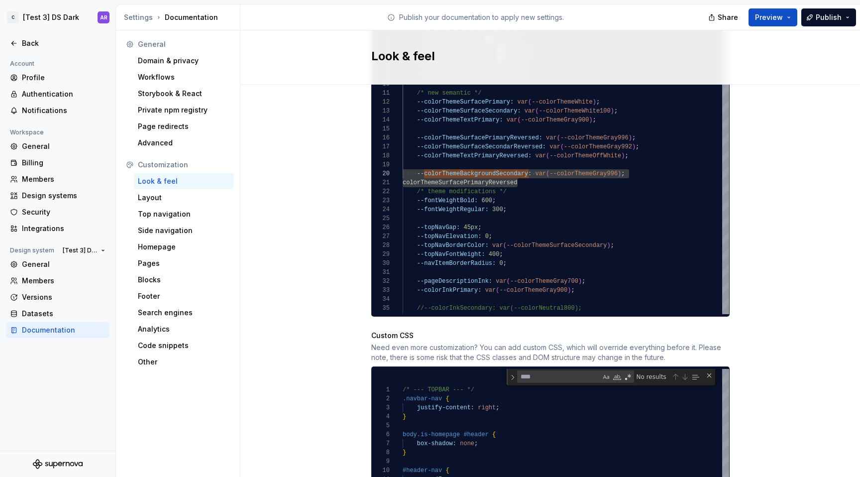
scroll to position [667, 0]
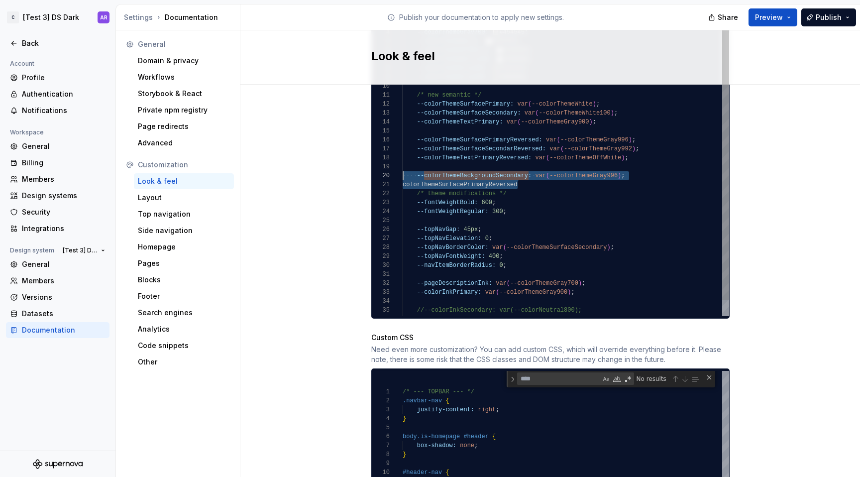
click at [468, 166] on div "/* new primitives */ --colorThemeGray900: #1D1D1D ; --colorThemeGray700: #45454…" at bounding box center [565, 159] width 326 height 348
type textarea "**********"
click at [468, 166] on div "/* new primitives */ --colorThemeGray900: #1D1D1D ; --colorThemeGray700: #45454…" at bounding box center [565, 159] width 326 height 348
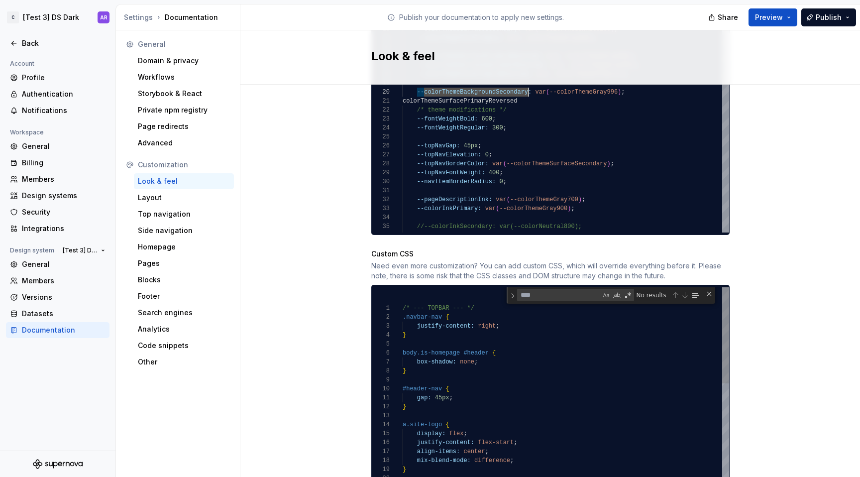
scroll to position [0, 50]
paste textarea "**********"
type textarea "**********"
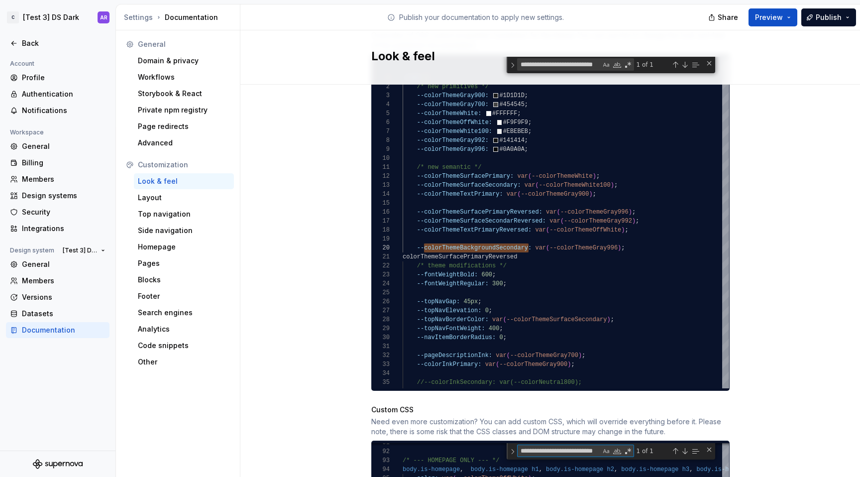
scroll to position [594, 0]
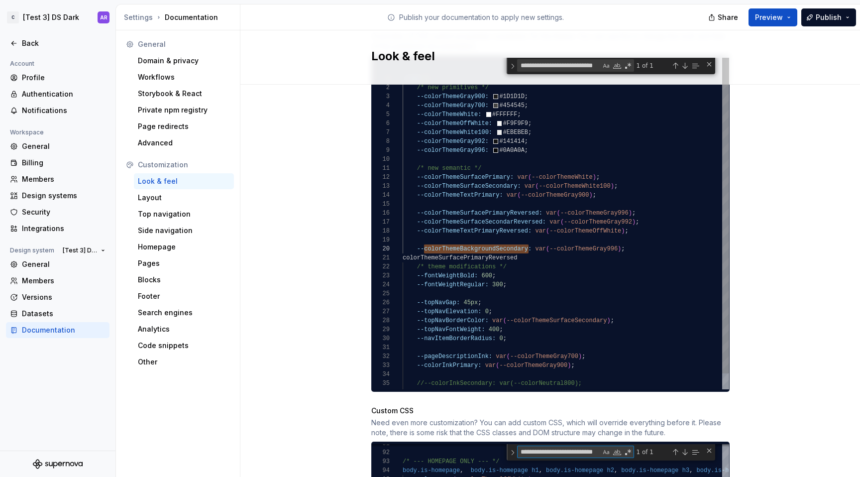
type textarea "**********"
click at [602, 238] on div "/* new primitives */ --colorThemeGray900: #1D1D1D ; --colorThemeGray700: #45454…" at bounding box center [565, 232] width 326 height 348
drag, startPoint x: 535, startPoint y: 203, endPoint x: 412, endPoint y: 202, distance: 122.9
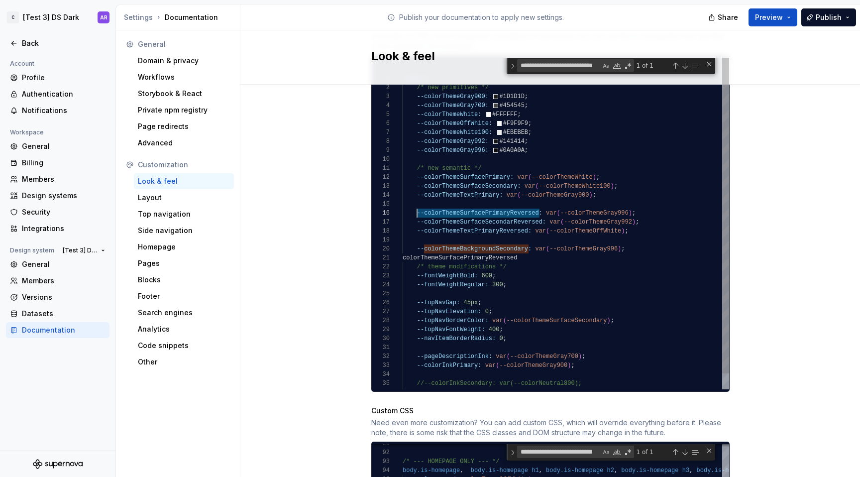
click at [412, 202] on div "/* new primitives */ --colorThemeGray900: #1D1D1D ; --colorThemeGray700: #45454…" at bounding box center [565, 232] width 326 height 348
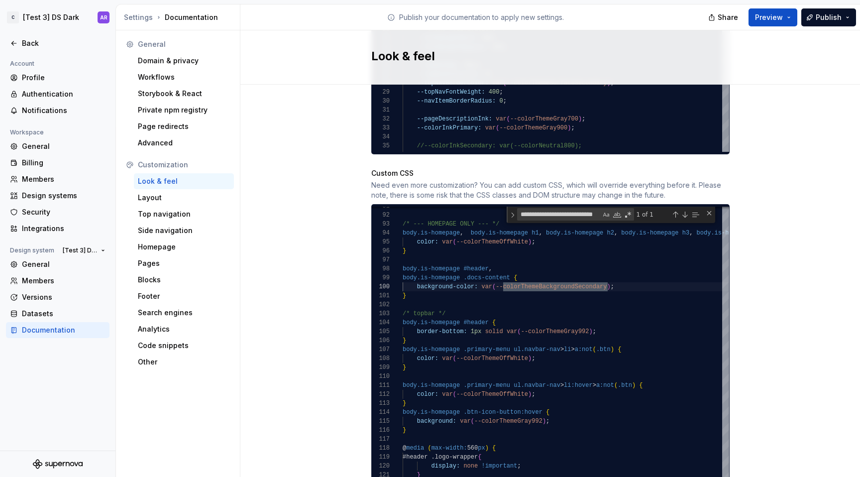
scroll to position [837, 0]
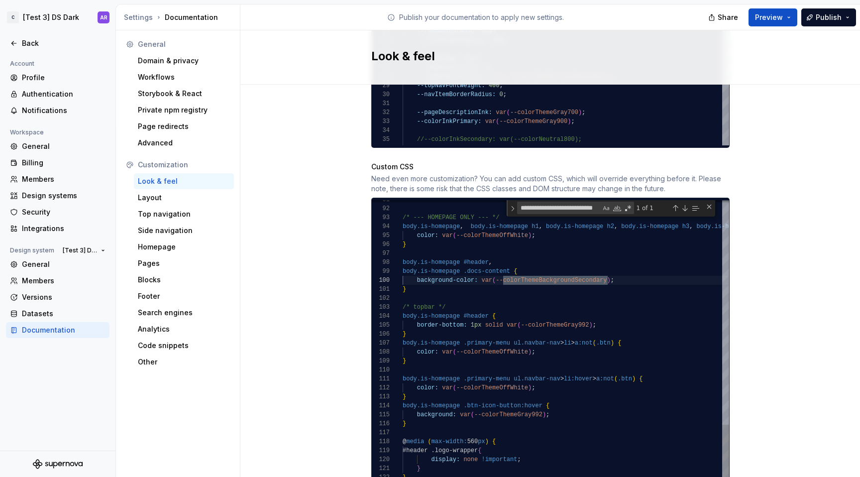
click at [560, 271] on div "/* --- HOMEPAGE ONLY --- */ body.is-homepage , body.is-homepage h1 , body.is-ho…" at bounding box center [673, 24] width 542 height 1303
click at [502, 273] on div "/* --- HOMEPAGE ONLY --- */ body.is-homepage , body.is-homepage h1 , body.is-ho…" at bounding box center [673, 24] width 542 height 1303
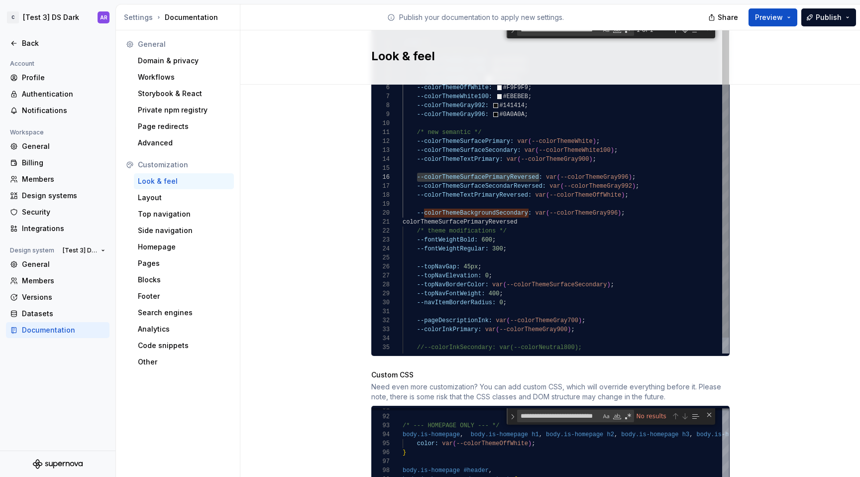
scroll to position [63, 126]
click at [523, 184] on div "/* new primitives */ --colorThemeGray900: #1D1D1D ; --colorThemeGray700: #45454…" at bounding box center [565, 196] width 326 height 348
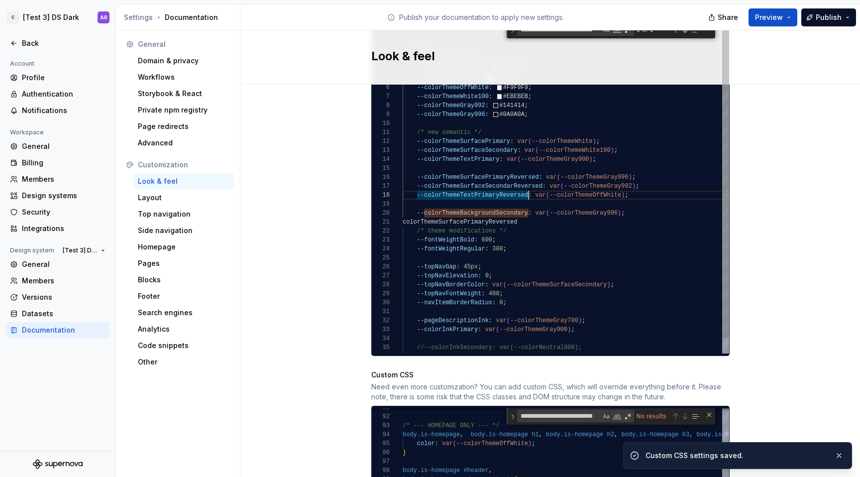
drag, startPoint x: 413, startPoint y: 185, endPoint x: 462, endPoint y: 186, distance: 48.3
click at [413, 185] on div "/* new primitives */ --colorThemeGray900: #1D1D1D ; --colorThemeGray700: #45454…" at bounding box center [565, 196] width 326 height 348
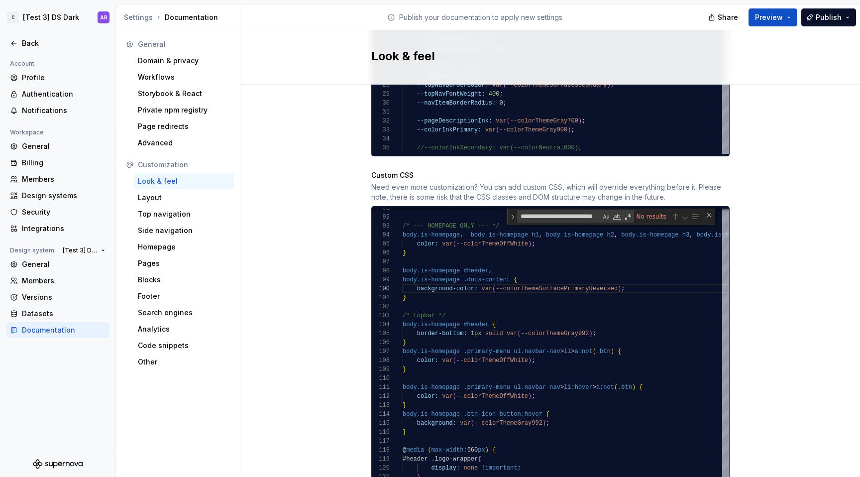
scroll to position [739, 0]
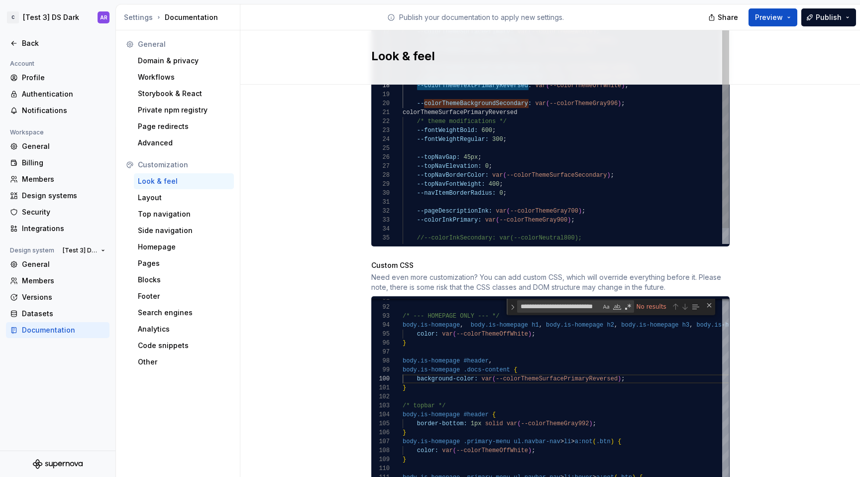
click at [467, 95] on div "/* new primitives */ --colorThemeGray900: #1D1D1D ; --colorThemeGray700: #45454…" at bounding box center [565, 86] width 326 height 348
click at [490, 323] on div "/* --- HOMEPAGE ONLY --- */ body.is-homepage , body.is-homepage h1 , body.is-ho…" at bounding box center [673, 122] width 542 height 1303
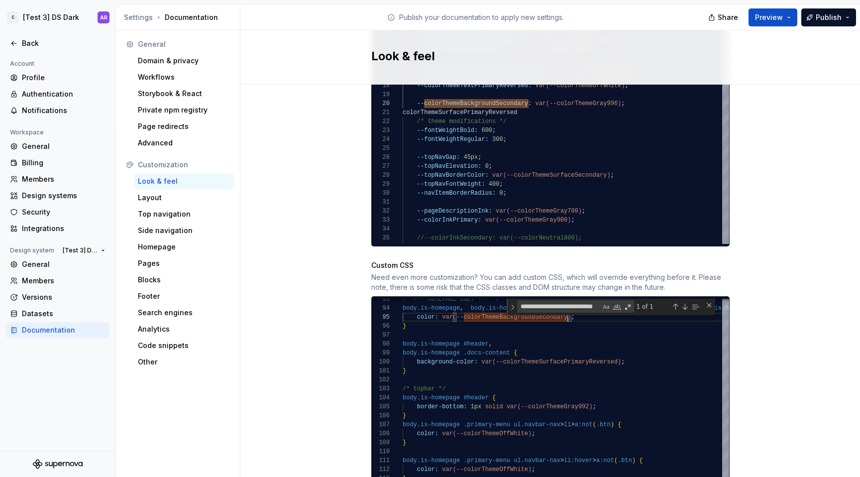
scroll to position [63, 90]
click at [599, 337] on div "/* --- HOMEPAGE ONLY --- */ body.is-homepage , body.is-homepage h1 , body.is-ho…" at bounding box center [673, 105] width 542 height 1303
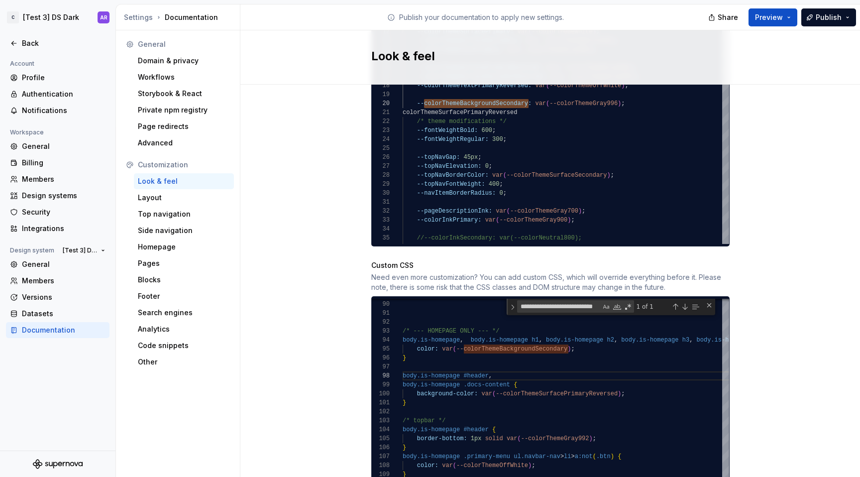
type textarea "**********"
click at [476, 124] on div "/* new primitives */ --colorThemeGray900: #1D1D1D ; --colorThemeGray700: #45454…" at bounding box center [565, 86] width 326 height 348
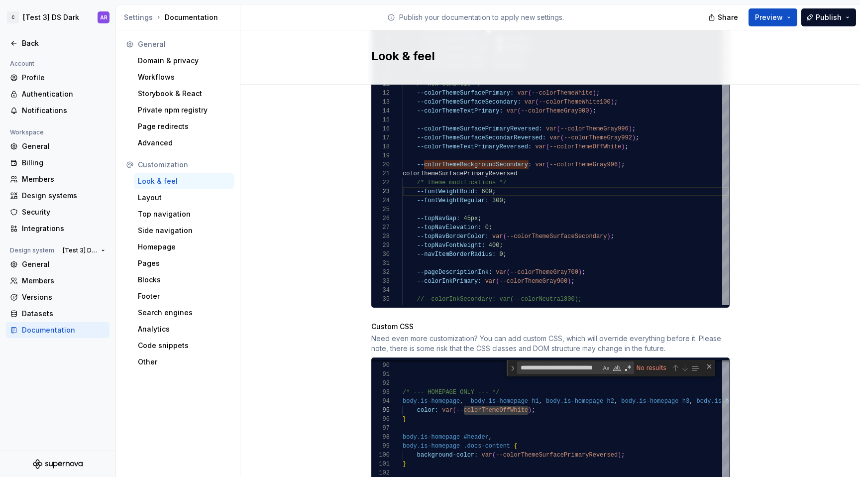
scroll to position [636, 0]
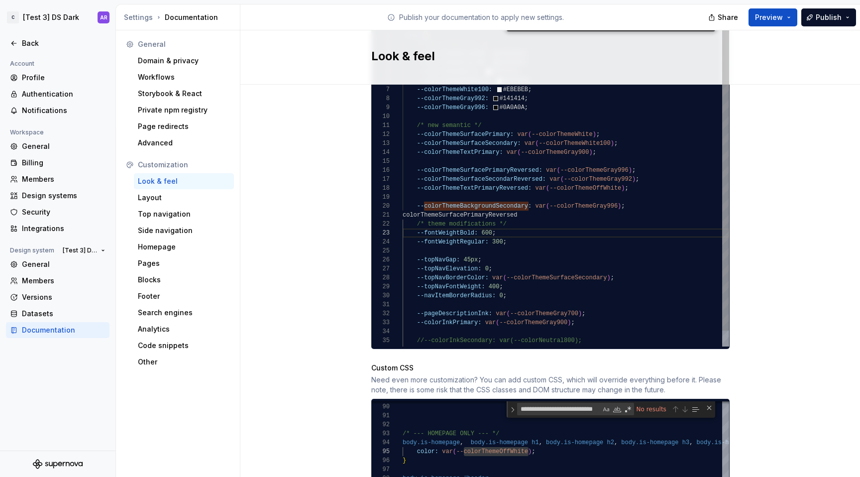
type textarea "**********"
click at [489, 184] on div "/* new primitives */ --colorThemeGray900: #1D1D1D ; --colorThemeGray700: #45454…" at bounding box center [565, 189] width 326 height 348
click at [495, 180] on div "/* new primitives */ --colorThemeGray900: #1D1D1D ; --colorThemeGray700: #45454…" at bounding box center [565, 189] width 326 height 348
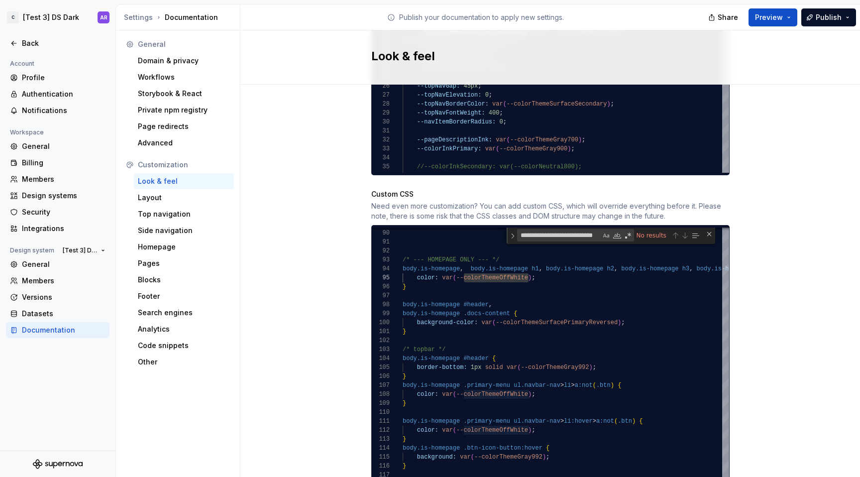
scroll to position [812, 0]
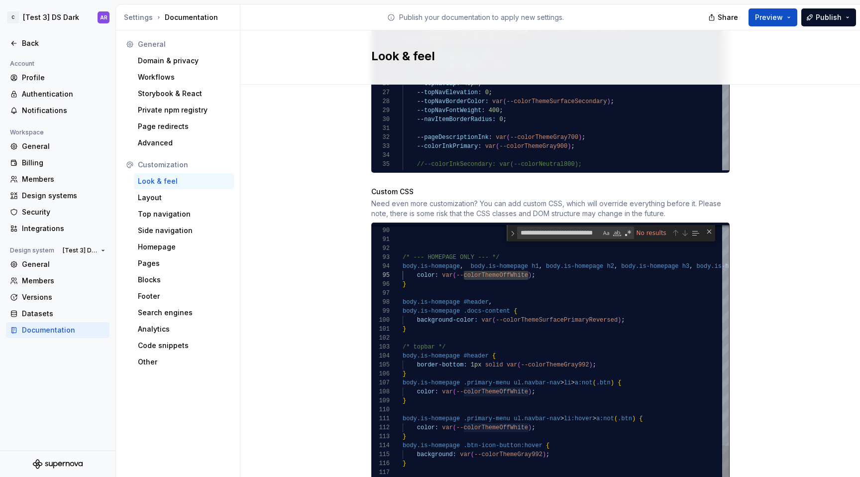
click at [483, 264] on div "/* --- HOMEPAGE ONLY --- */ body.is-homepage , body.is-homepage h1 , body.is-ho…" at bounding box center [673, 63] width 542 height 1303
click at [491, 379] on div "/* --- HOMEPAGE ONLY --- */ body.is-homepage , body.is-homepage h1 , body.is-ho…" at bounding box center [673, 63] width 542 height 1303
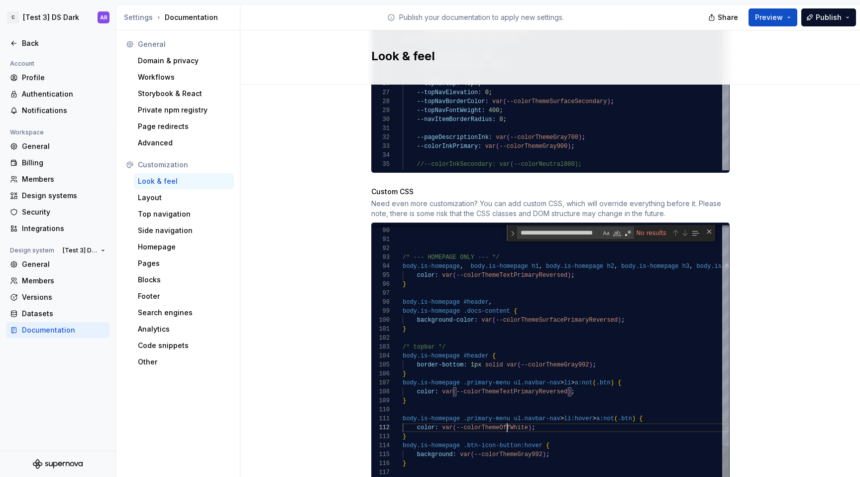
click at [503, 418] on div "/* --- HOMEPAGE ONLY --- */ body.is-homepage , body.is-homepage h1 , body.is-ho…" at bounding box center [673, 63] width 542 height 1303
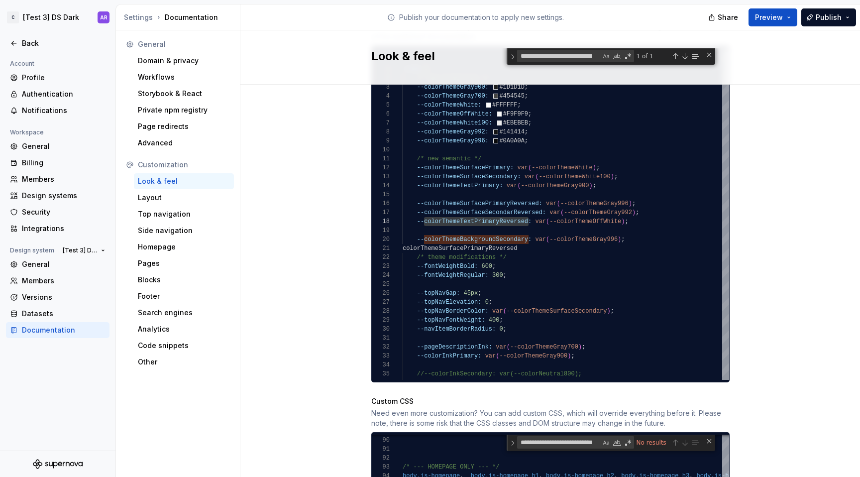
scroll to position [602, 0]
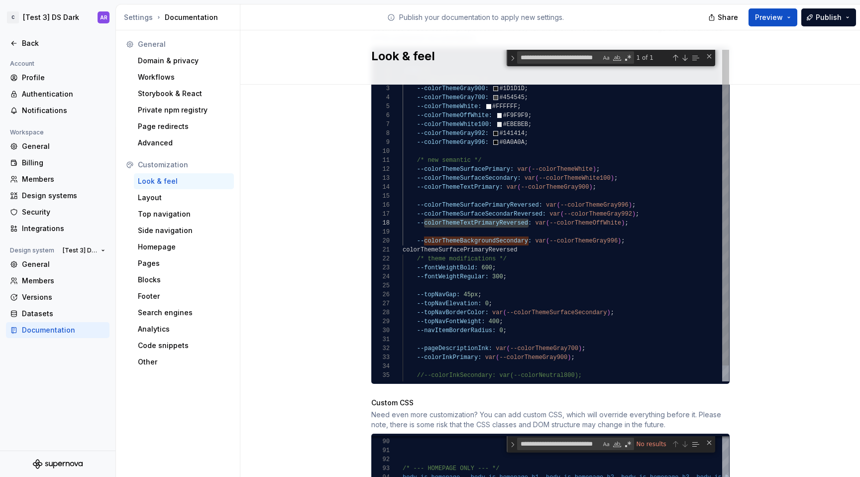
click at [489, 201] on div "/* new primitives */ --colorThemeGray900: #1D1D1D ; --colorThemeGray700: #45454…" at bounding box center [565, 224] width 326 height 348
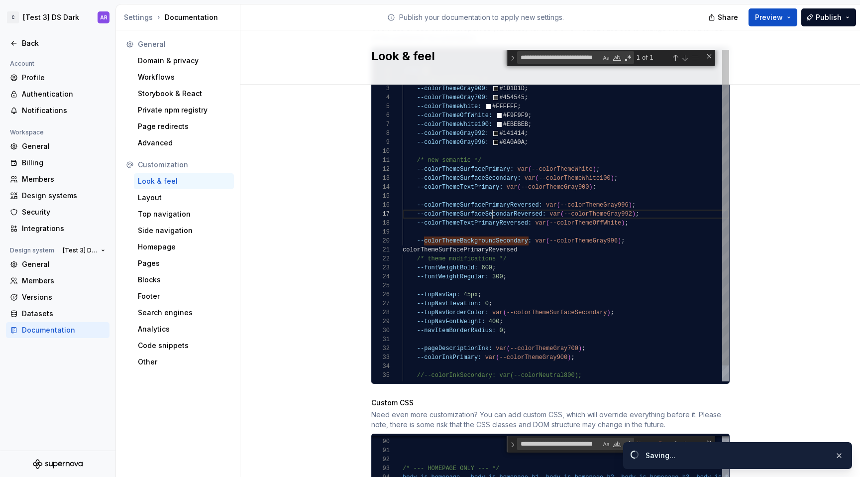
scroll to position [54, 140]
click at [489, 201] on div "/* new primitives */ --colorThemeGray900: #1D1D1D ; --colorThemeGray700: #45454…" at bounding box center [565, 224] width 326 height 348
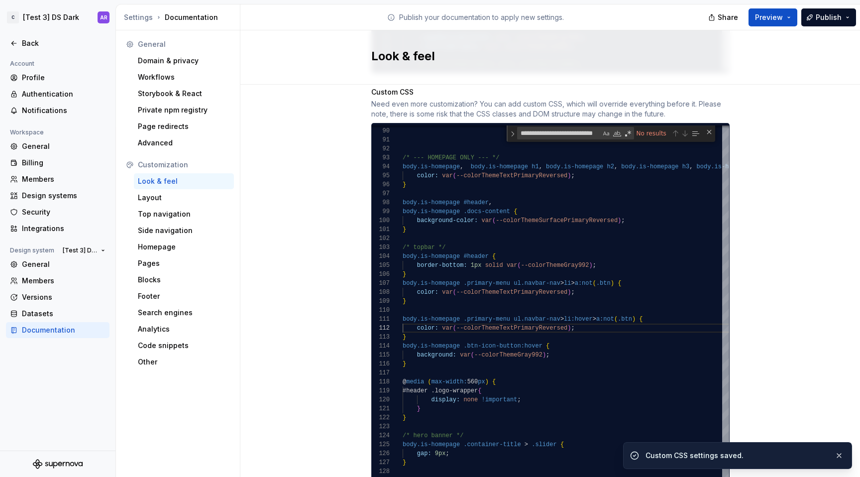
scroll to position [940, 0]
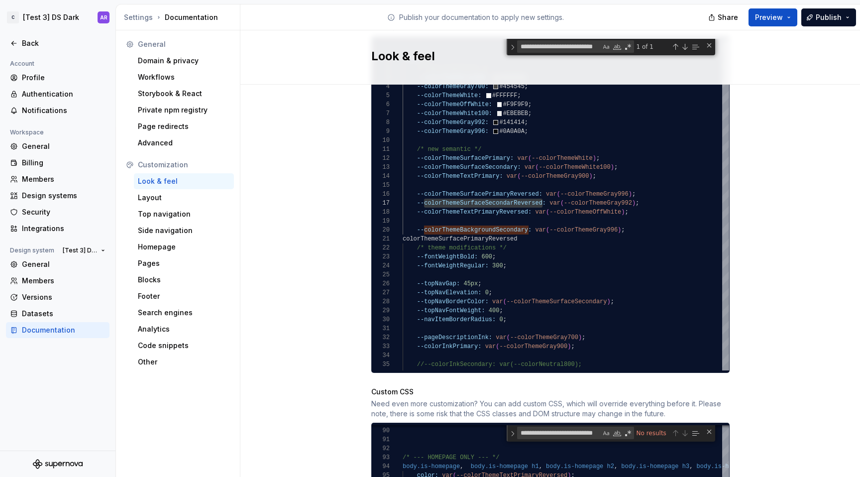
scroll to position [604, 0]
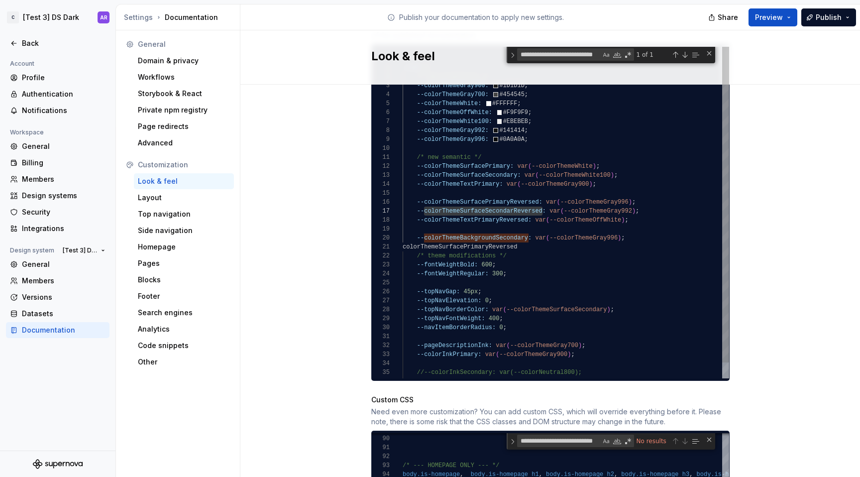
type textarea "**********"
click at [509, 199] on div "/* new primitives */ --colorThemeGray900: #1D1D1D ; --colorThemeGray700: #45454…" at bounding box center [565, 221] width 326 height 348
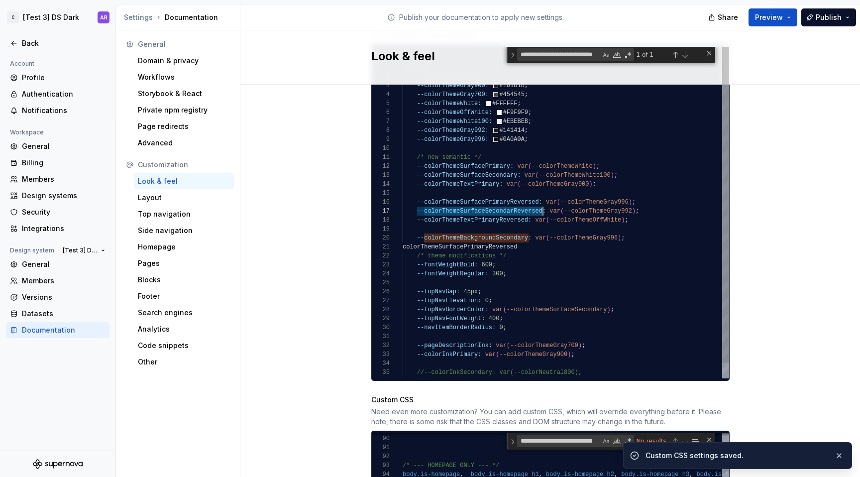
click at [510, 201] on div "/* new primitives */ --colorThemeGray900: #1D1D1D ; --colorThemeGray700: #45454…" at bounding box center [565, 221] width 326 height 348
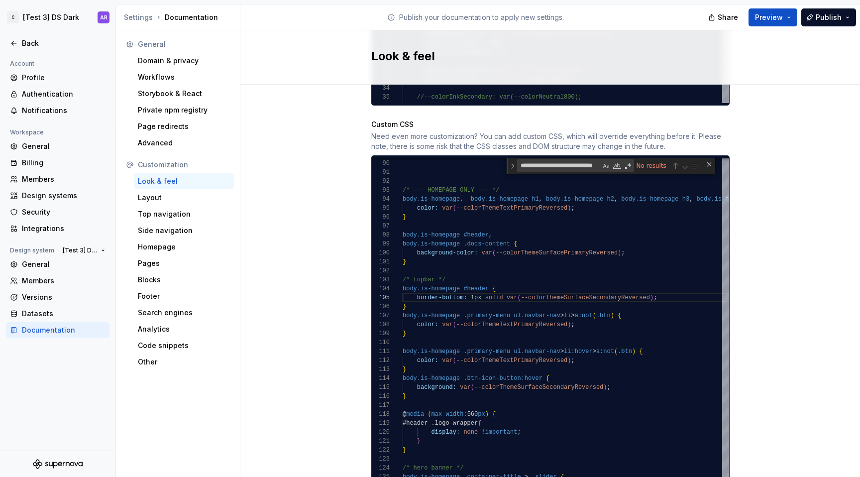
scroll to position [883, 0]
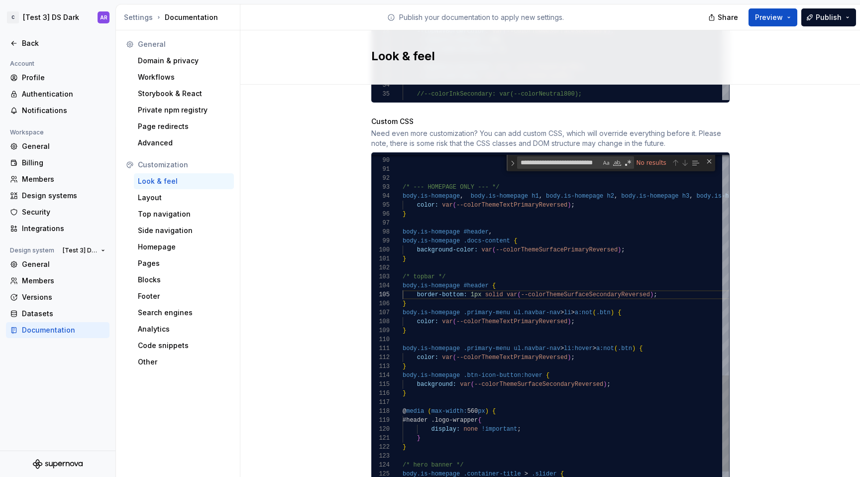
type textarea "**********"
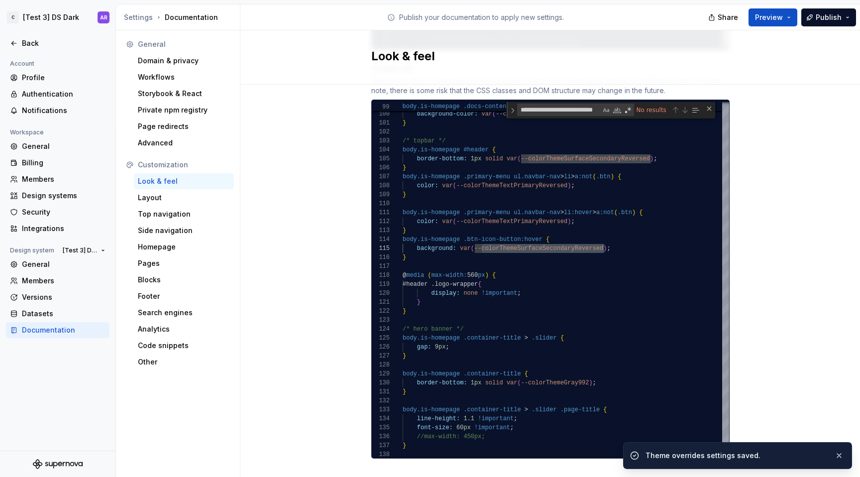
scroll to position [940, 0]
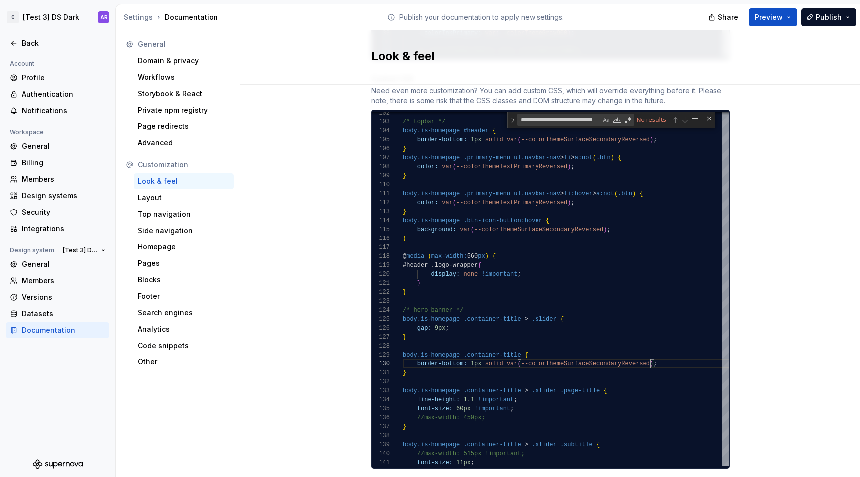
scroll to position [940, 0]
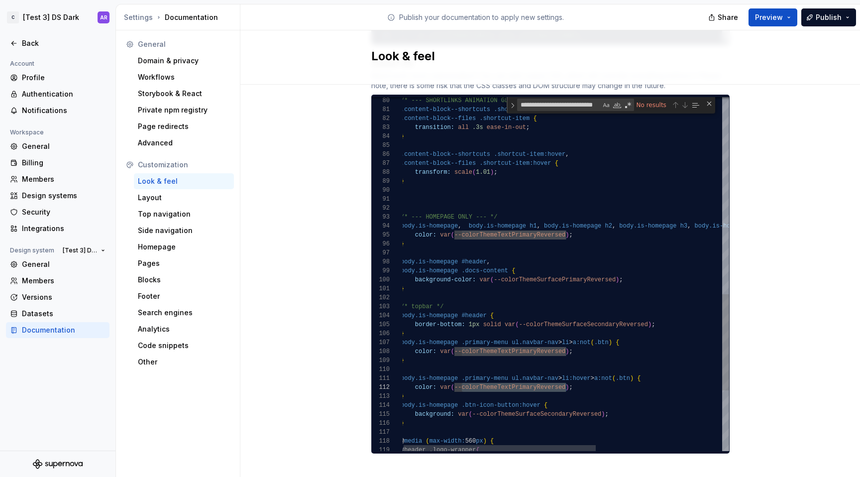
click at [561, 316] on div "border-bottom: 1px solid var ( --colorThemeSurfaceSecondaryReversed ) ; } body.…" at bounding box center [672, 23] width 542 height 1303
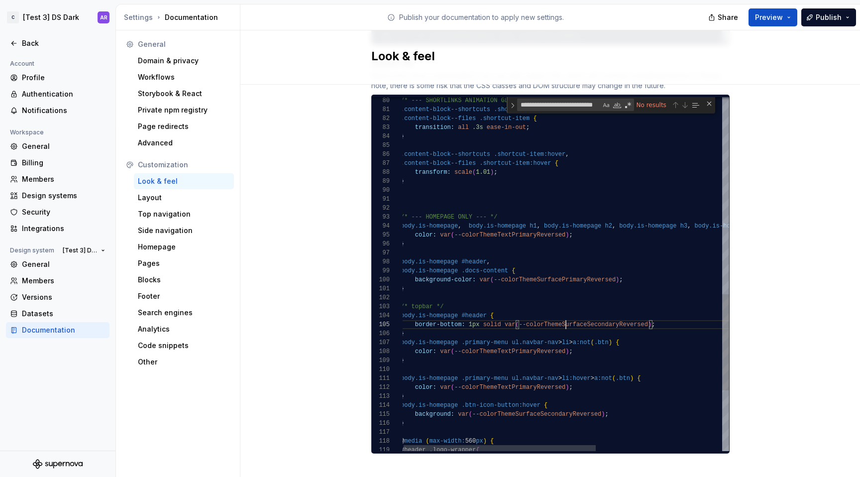
scroll to position [36, 248]
click at [561, 316] on div "border-bottom: 1px solid var ( --colorThemeSurfaceSecondaryReversed ) ; } body.…" at bounding box center [672, 23] width 542 height 1303
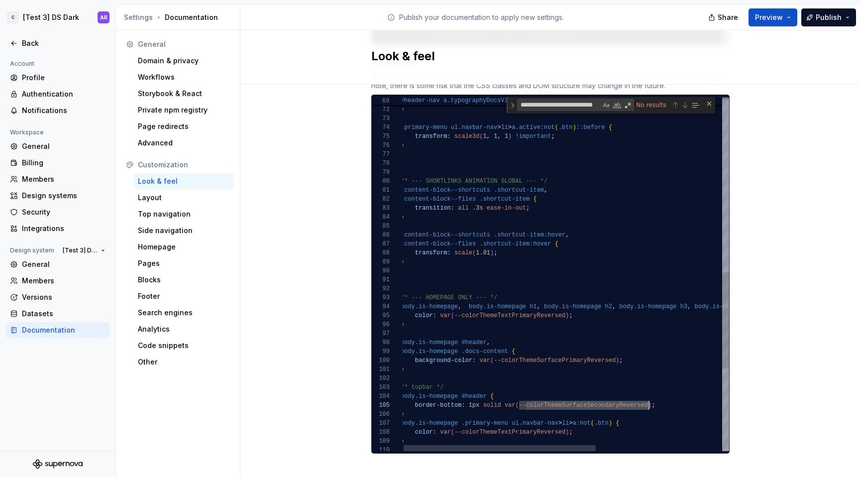
click at [557, 346] on div "border-bottom: 1px solid var ( --colorThemeSurfaceSecondaryReversed ) ; } body.…" at bounding box center [672, 104] width 542 height 1303
click at [536, 305] on div "border-bottom: 1px solid var ( --colorThemeSurfaceSecondaryReversed ) ; } body.…" at bounding box center [672, 104] width 542 height 1303
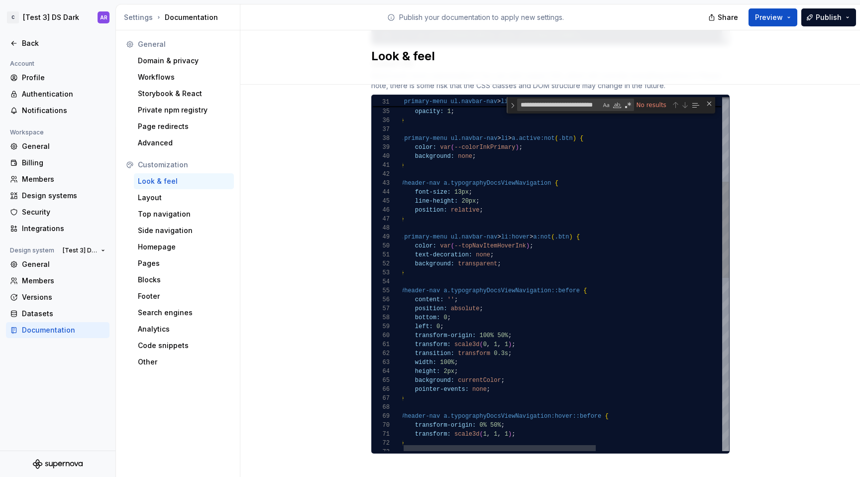
click at [505, 234] on div "} transform: scale3d ( 1 , 1 , 1 ) ; transform-origin: 0% 50% ; #header-nav a.t…" at bounding box center [672, 437] width 542 height 1303
type textarea "**********"
click at [505, 234] on div "} transform: scale3d ( 1 , 1 , 1 ) ; transform-origin: 0% 50% ; #header-nav a.t…" at bounding box center [672, 437] width 542 height 1303
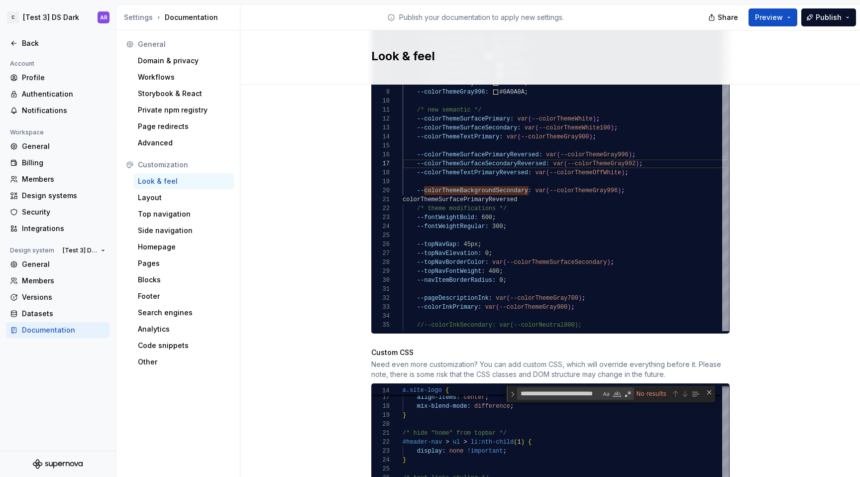
scroll to position [634, 0]
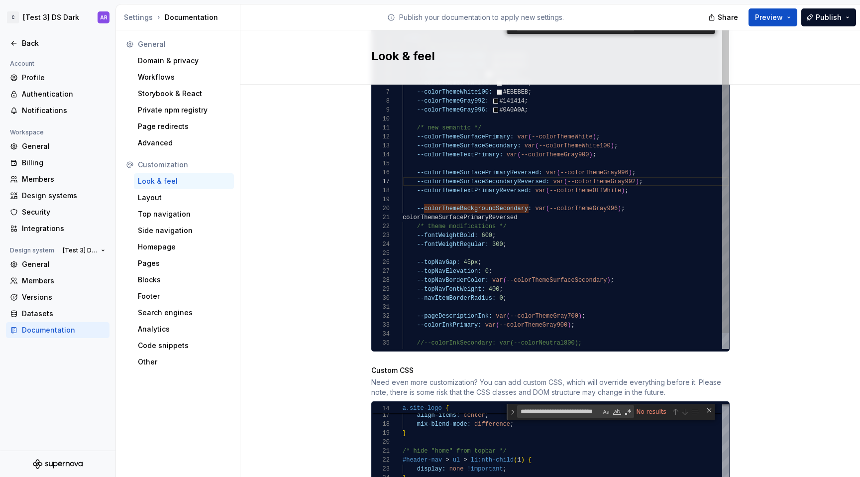
click at [534, 315] on div "/* new primitives */ --colorThemeGray900: #1D1D1D ; --colorThemeGray700: #45454…" at bounding box center [565, 191] width 326 height 348
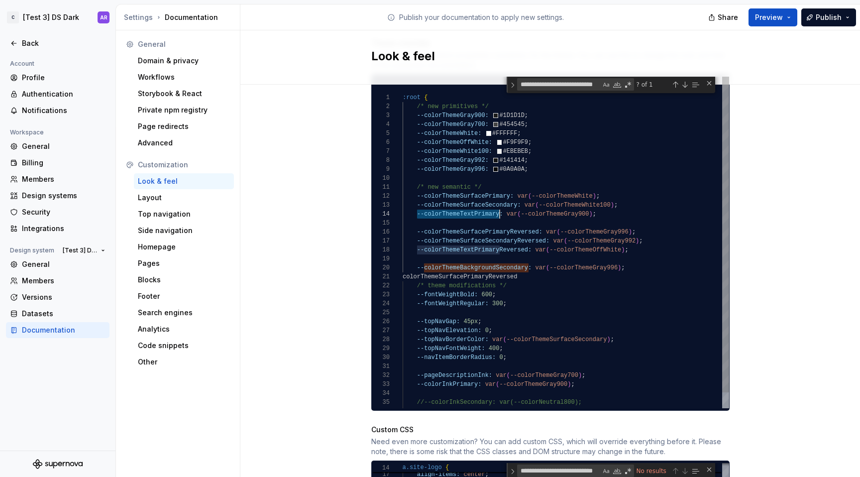
scroll to position [27, 97]
drag, startPoint x: 414, startPoint y: 204, endPoint x: 496, endPoint y: 203, distance: 82.1
click at [496, 203] on div "/* new primitives */ --colorThemeGray900: #1D1D1D ; --colorThemeGray700: #45454…" at bounding box center [565, 251] width 326 height 348
click at [458, 205] on div "/* new primitives */ --colorThemeGray900: #1D1D1D ; --colorThemeGray700: #45454…" at bounding box center [565, 251] width 326 height 348
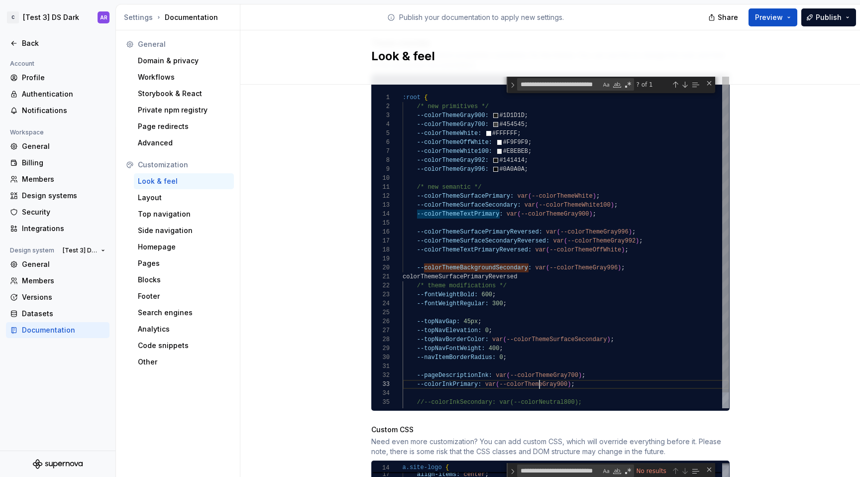
click at [536, 377] on div "/* new primitives */ --colorThemeGray900: #1D1D1D ; --colorThemeGray700: #45454…" at bounding box center [565, 251] width 326 height 348
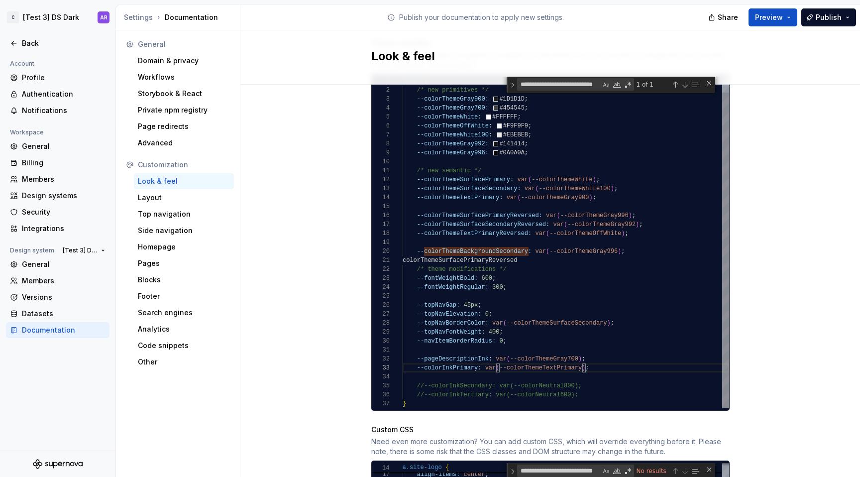
click at [561, 347] on div "/* new primitives */ --colorThemeGray900: #1D1D1D ; --colorThemeGray700: #45454…" at bounding box center [565, 234] width 326 height 348
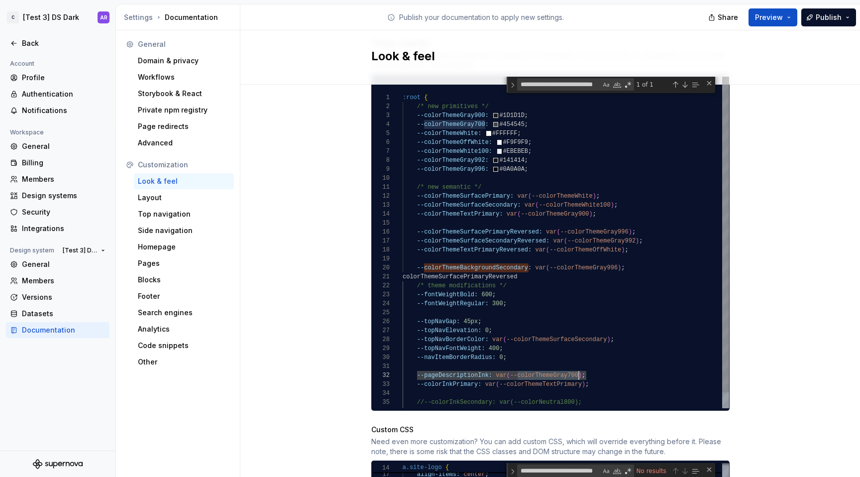
scroll to position [27, 121]
click at [531, 113] on div "/* new primitives */ --colorThemeGray900: #1D1D1D ; --colorThemeGray700: #45454…" at bounding box center [565, 251] width 326 height 348
click at [413, 203] on div "/* new primitives */ --colorThemeGray900: #1D1D1D ; --colorThemeGray700: #45454…" at bounding box center [565, 251] width 326 height 348
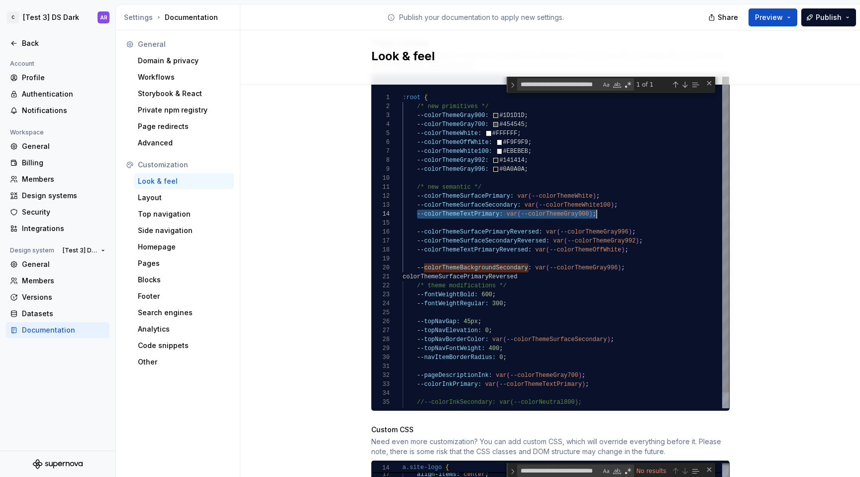
click at [606, 205] on div "/* new primitives */ --colorThemeGray900: #1D1D1D ; --colorThemeGray700: #45454…" at bounding box center [565, 251] width 326 height 348
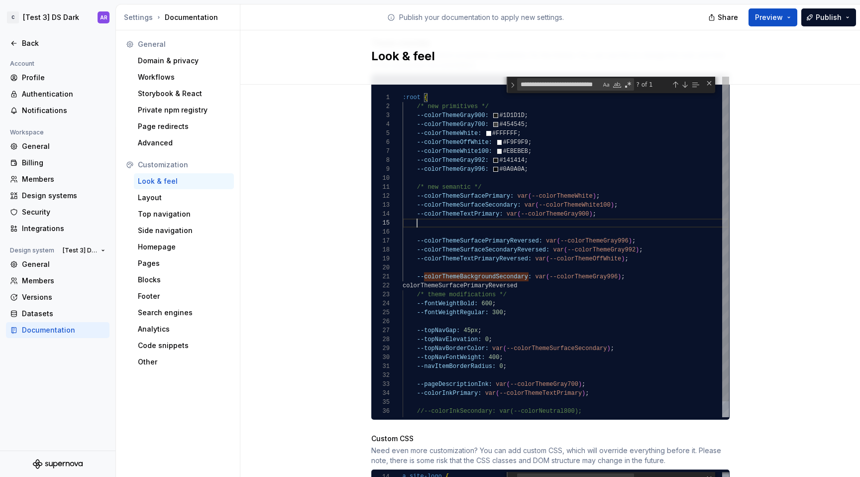
scroll to position [36, 194]
drag, startPoint x: 470, startPoint y: 212, endPoint x: 501, endPoint y: 212, distance: 30.8
click at [495, 212] on div "/* new primitives */ --colorThemeGray900: #1D1D1D ; --colorThemeGray700: #45454…" at bounding box center [565, 255] width 326 height 357
click at [464, 110] on div "/* new primitives */ --colorThemeGray900: #1D1D1D ; --colorThemeGray700: #45454…" at bounding box center [565, 255] width 326 height 357
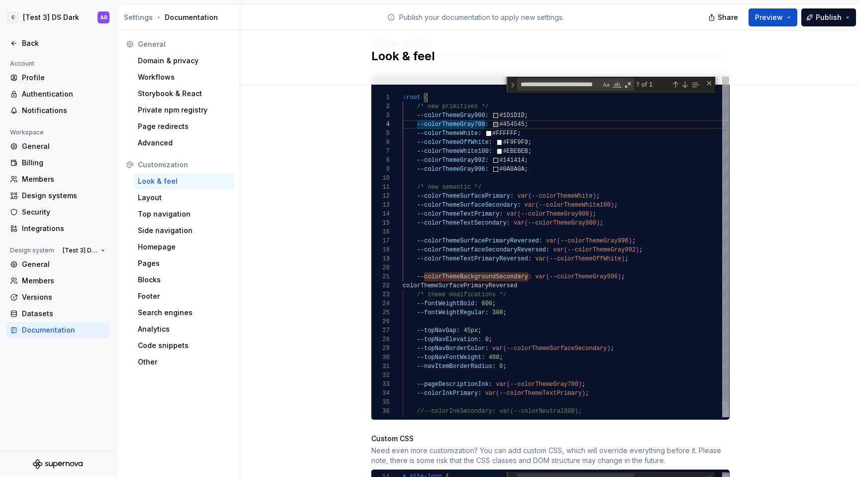
click at [466, 112] on div "/* new primitives */ --colorThemeGray900: #1D1D1D ; --colorThemeGray700: #45454…" at bounding box center [565, 255] width 326 height 357
drag, startPoint x: 580, startPoint y: 217, endPoint x: 558, endPoint y: 213, distance: 21.8
click at [558, 213] on div "/* new primitives */ --colorThemeGray900: #1D1D1D ; --colorThemeGray700: #45454…" at bounding box center [565, 255] width 326 height 357
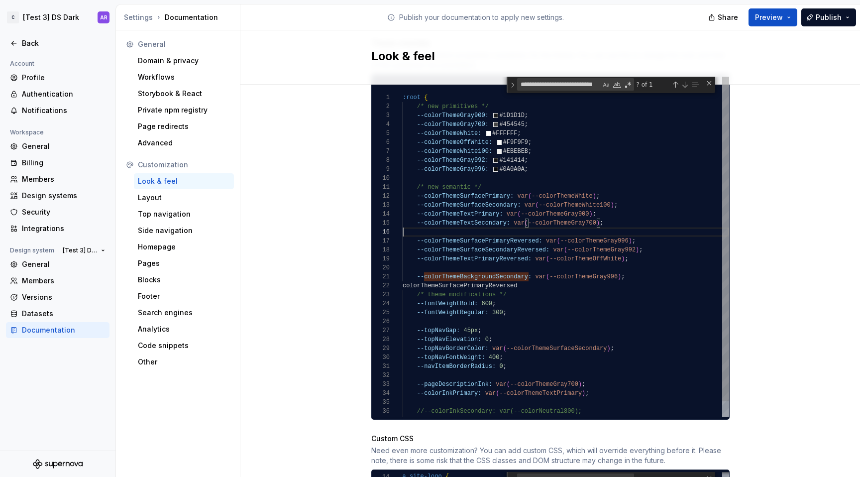
scroll to position [45, 0]
click at [628, 218] on div "/* new primitives */ --colorThemeGray900: #1D1D1D ; --colorThemeGray700: #45454…" at bounding box center [565, 255] width 326 height 357
click at [611, 212] on div "/* new primitives */ --colorThemeGray900: #1D1D1D ; --colorThemeGray700: #45454…" at bounding box center [565, 255] width 326 height 357
click at [604, 232] on div "/* new primitives */ --colorThemeGray900: #1D1D1D ; --colorThemeGray700: #45454…" at bounding box center [565, 255] width 326 height 357
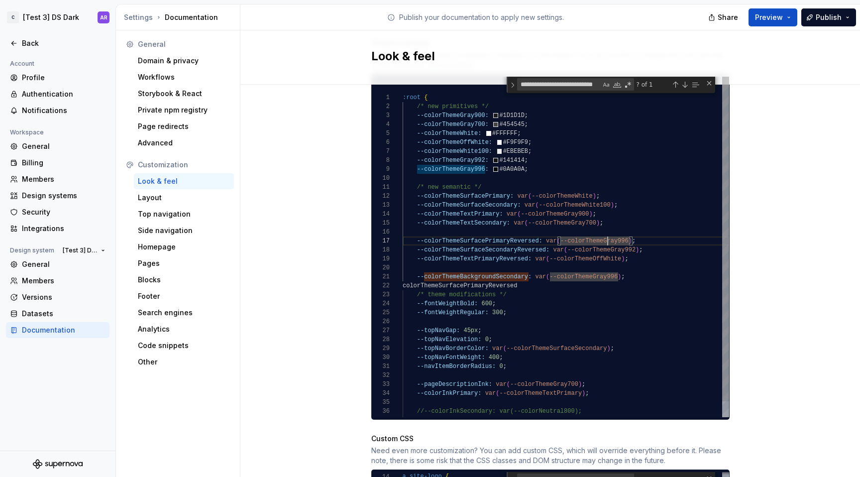
click at [605, 240] on div "/* new primitives */ --colorThemeGray900: #1D1D1D ; --colorThemeGray700: #45454…" at bounding box center [565, 255] width 326 height 357
click at [581, 187] on div "/* new primitives */ --colorThemeGray900: #1D1D1D ; --colorThemeGray700: #45454…" at bounding box center [565, 255] width 326 height 357
click at [581, 188] on div "/* new primitives */ --colorThemeGray900: #1D1D1D ; --colorThemeGray700: #45454…" at bounding box center [565, 255] width 326 height 357
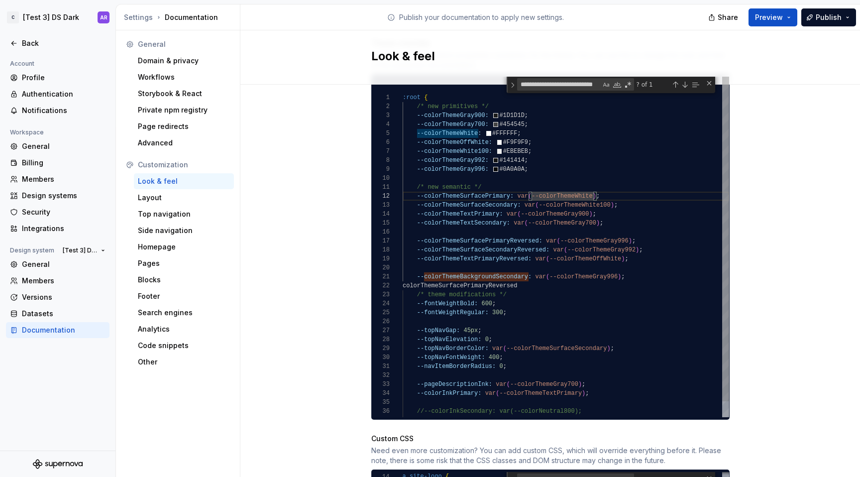
click at [582, 192] on div "/* new primitives */ --colorThemeGray900: #1D1D1D ; --colorThemeGray700: #45454…" at bounding box center [565, 255] width 326 height 357
click at [576, 201] on div "/* new primitives */ --colorThemeGray900: #1D1D1D ; --colorThemeGray700: #45454…" at bounding box center [565, 255] width 326 height 357
click at [575, 211] on div "/* new primitives */ --colorThemeGray900: #1D1D1D ; --colorThemeGray700: #45454…" at bounding box center [565, 255] width 326 height 357
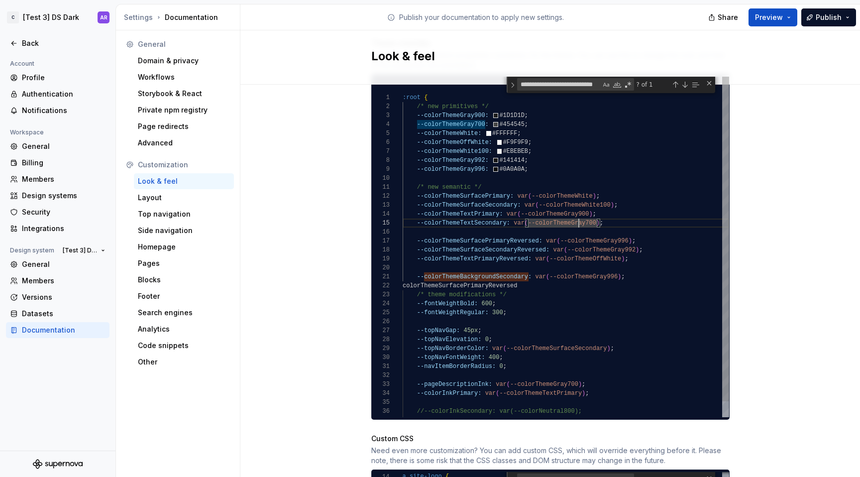
click at [587, 247] on div "/* new primitives */ --colorThemeGray900: #1D1D1D ; --colorThemeGray700: #45454…" at bounding box center [565, 255] width 326 height 357
click at [537, 142] on div "/* new primitives */ --colorThemeGray900: #1D1D1D ; --colorThemeGray700: #45454…" at bounding box center [565, 255] width 326 height 357
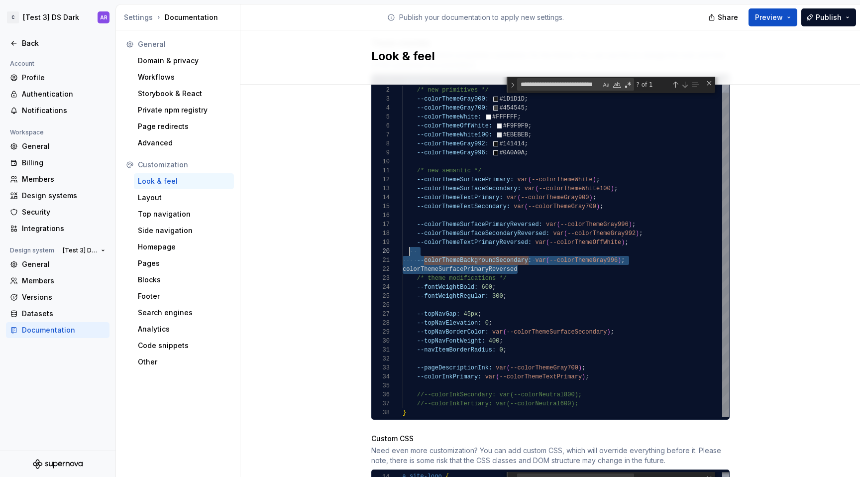
scroll to position [0, 0]
drag, startPoint x: 532, startPoint y: 258, endPoint x: 392, endPoint y: 249, distance: 140.1
click at [402, 249] on div "/* new primitives */ --colorThemeGray900: #1D1D1D ; --colorThemeGray700: #45454…" at bounding box center [565, 238] width 326 height 357
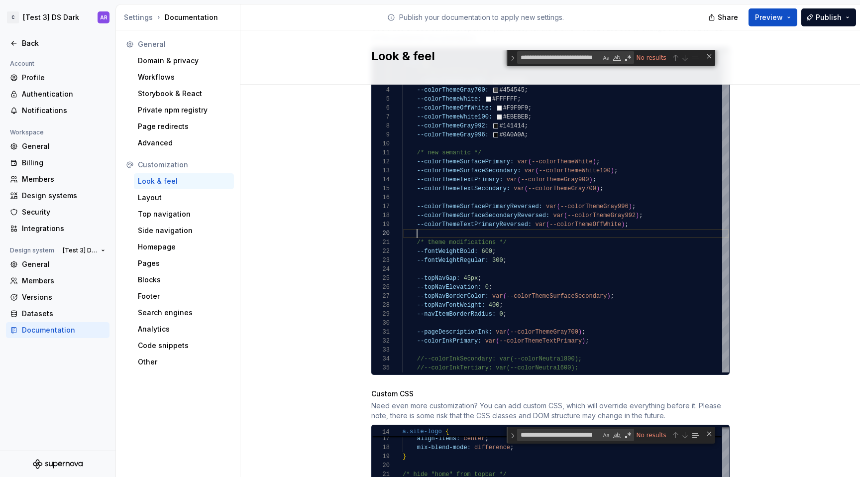
scroll to position [612, 0]
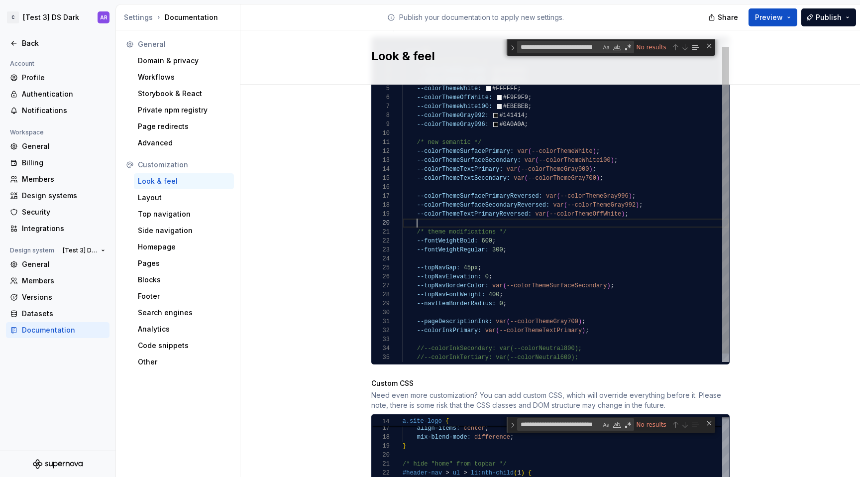
click at [544, 309] on div "/* new primitives */ --colorThemeGray900: #1D1D1D ; --colorThemeGray700: #45454…" at bounding box center [565, 201] width 326 height 339
click at [472, 164] on div "/* new primitives */ --colorThemeGray900: #1D1D1D ; --colorThemeGray700: #45454…" at bounding box center [565, 201] width 326 height 339
click at [475, 168] on div "/* new primitives */ --colorThemeGray900: #1D1D1D ; --colorThemeGray700: #45454…" at bounding box center [565, 201] width 326 height 339
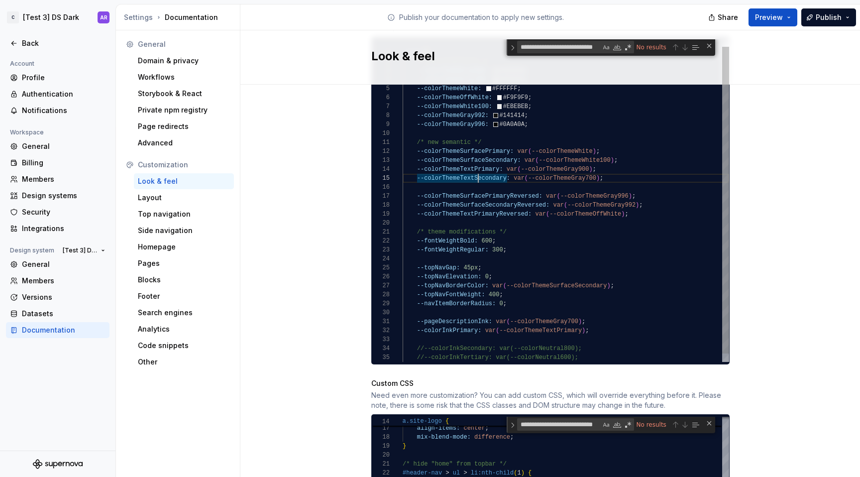
click at [475, 168] on div "/* new primitives */ --colorThemeGray900: #1D1D1D ; --colorThemeGray700: #45454…" at bounding box center [565, 201] width 326 height 339
click at [564, 311] on div "/* new primitives */ --colorThemeGray900: #1D1D1D ; --colorThemeGray700: #45454…" at bounding box center [565, 201] width 326 height 339
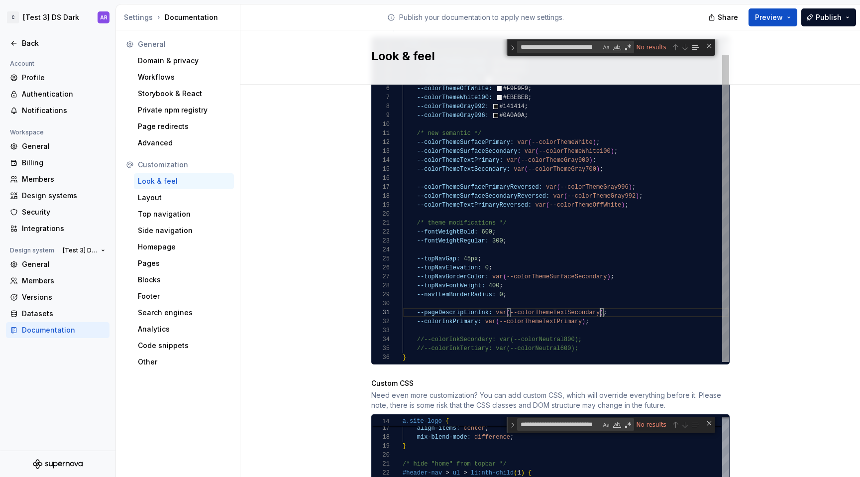
click at [572, 263] on div "/* new primitives */ --colorThemeGray900: #1D1D1D ; --colorThemeGray700: #45454…" at bounding box center [565, 192] width 326 height 339
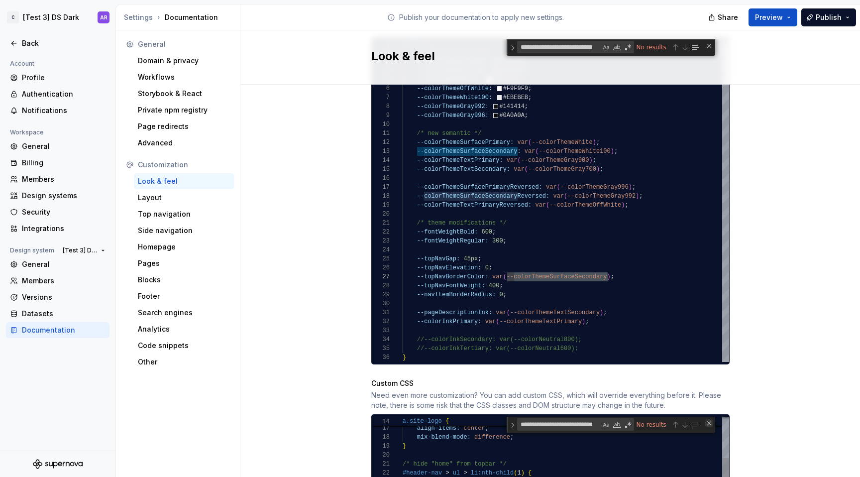
type textarea "**********"
click at [705, 419] on div "Close (Escape)" at bounding box center [709, 423] width 8 height 8
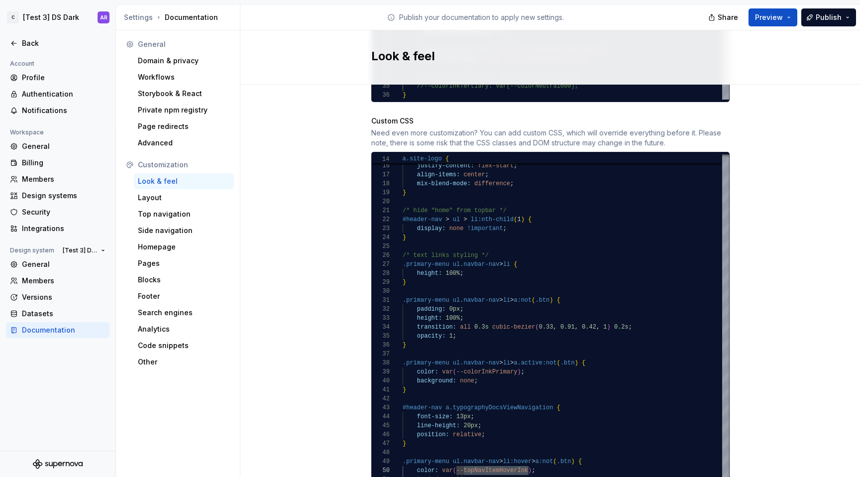
scroll to position [902, 0]
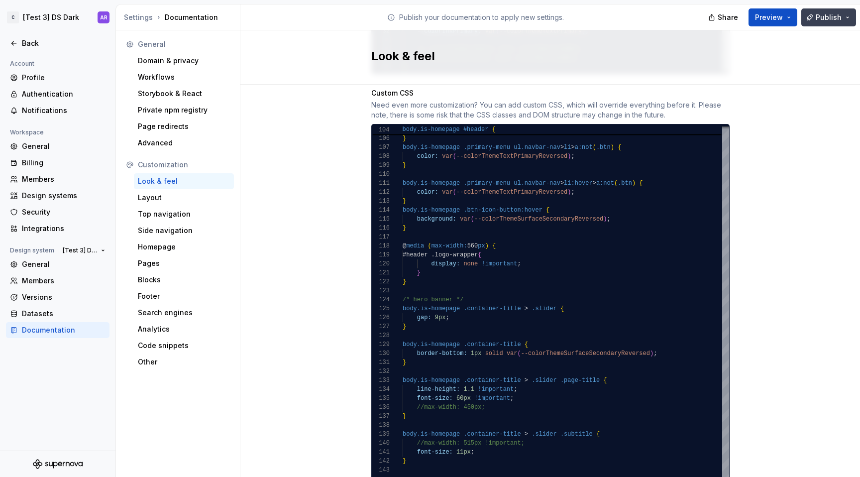
click at [834, 18] on span "Publish" at bounding box center [828, 17] width 26 height 10
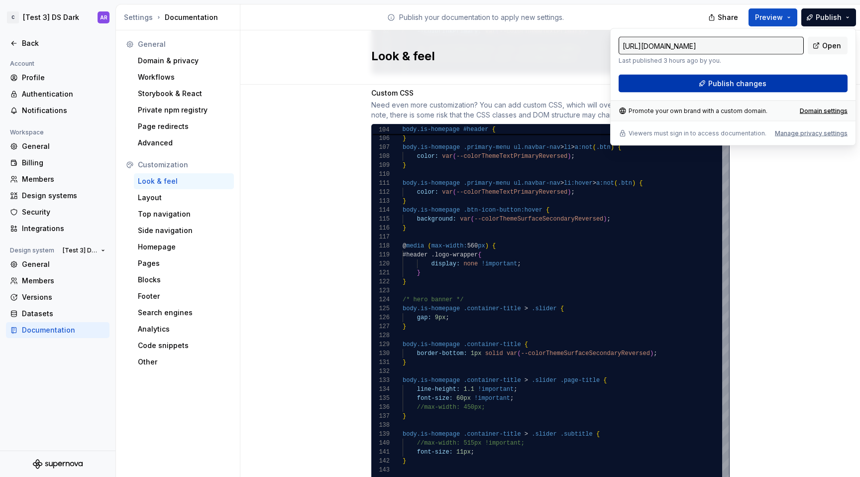
click at [808, 85] on button "Publish changes" at bounding box center [732, 84] width 229 height 18
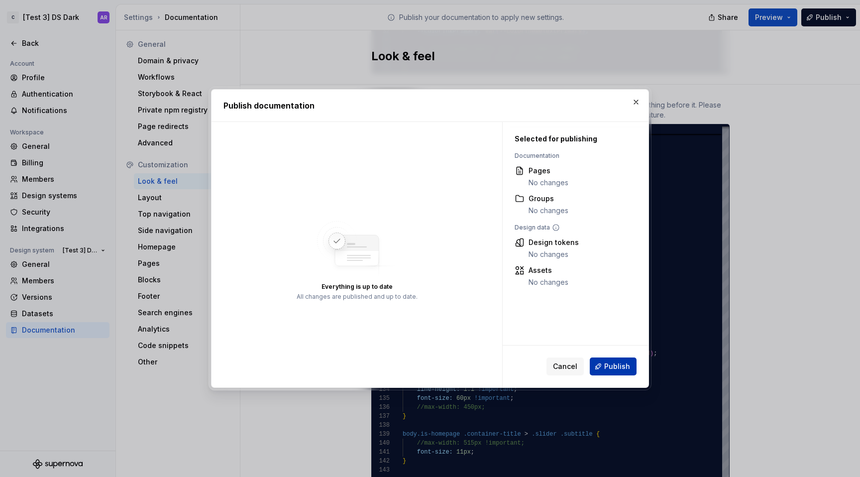
click at [623, 371] on span "Publish" at bounding box center [617, 366] width 26 height 10
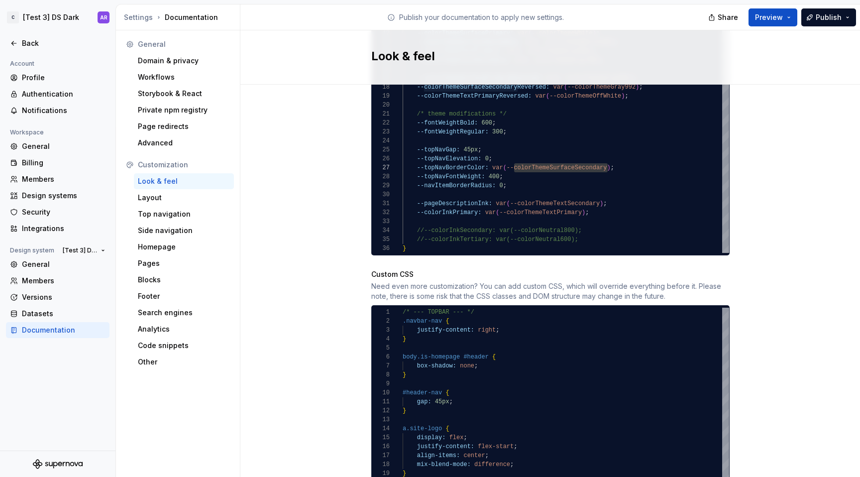
scroll to position [660, 0]
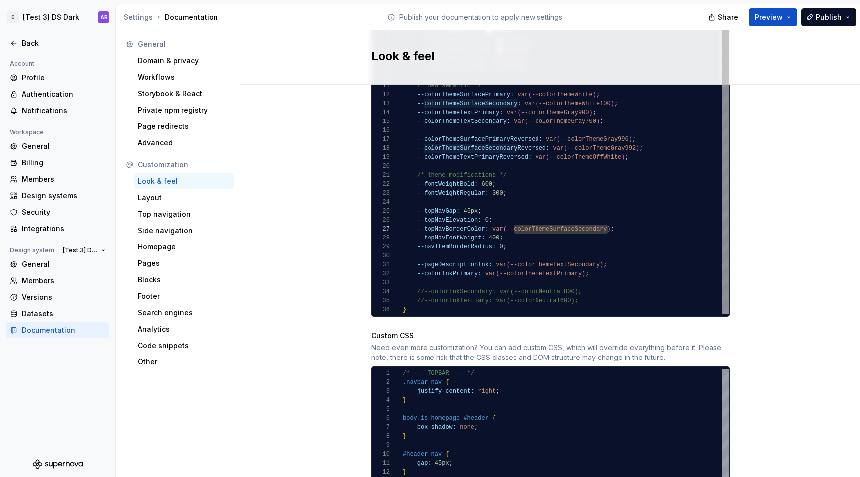
click at [461, 220] on div "/* new primitives */ --colorThemeGray900: #1D1D1D ; --colorThemeGray700: #45454…" at bounding box center [565, 144] width 326 height 339
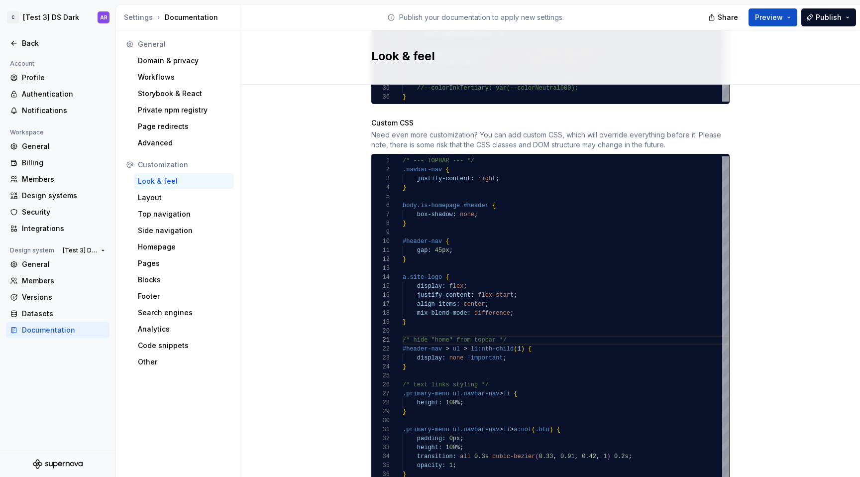
scroll to position [884, 0]
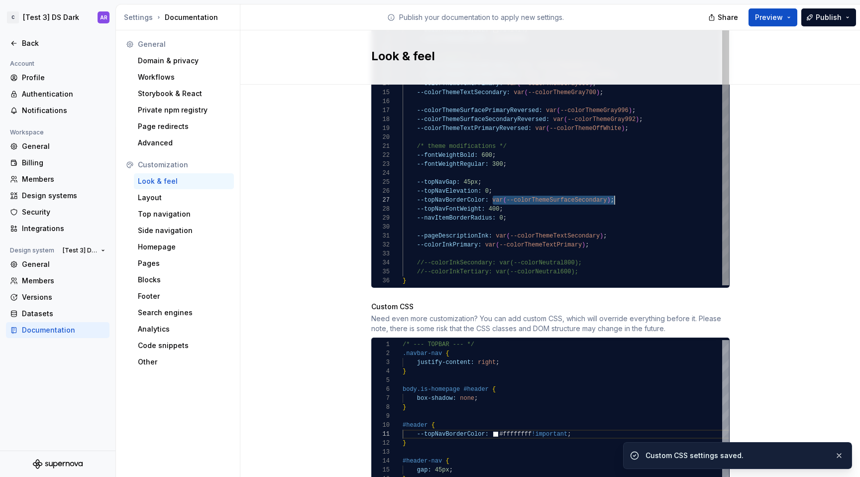
scroll to position [54, 208]
drag, startPoint x: 489, startPoint y: 190, endPoint x: 606, endPoint y: 188, distance: 117.4
click at [606, 188] on div "/* new primitives */ --colorThemeGray900: #1D1D1D ; --colorThemeGray700: #45454…" at bounding box center [565, 115] width 326 height 339
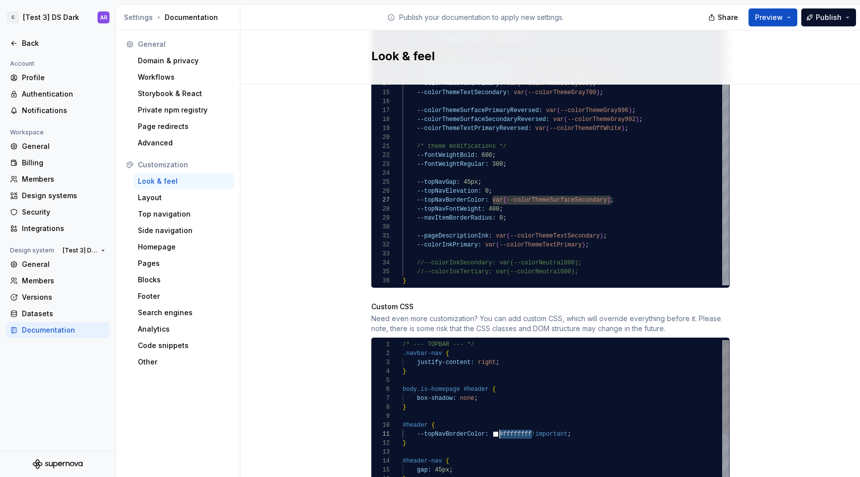
drag, startPoint x: 529, startPoint y: 425, endPoint x: 494, endPoint y: 425, distance: 35.3
type textarea "**********"
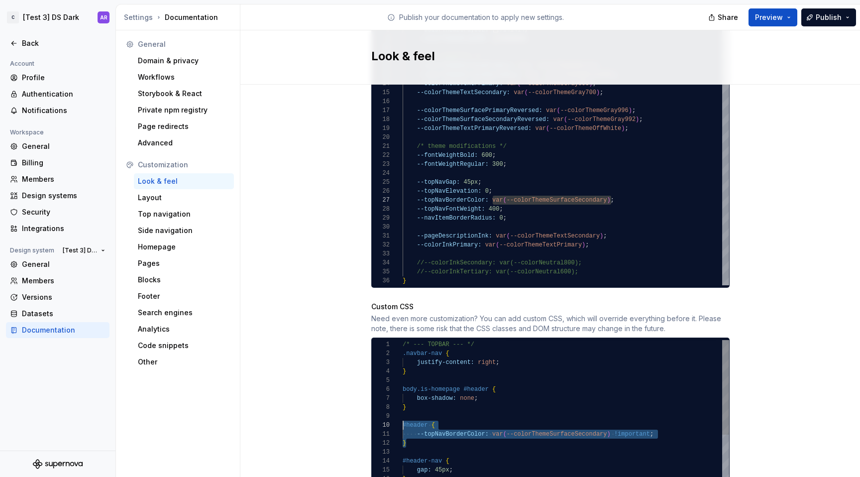
drag, startPoint x: 425, startPoint y: 434, endPoint x: 396, endPoint y: 415, distance: 34.5
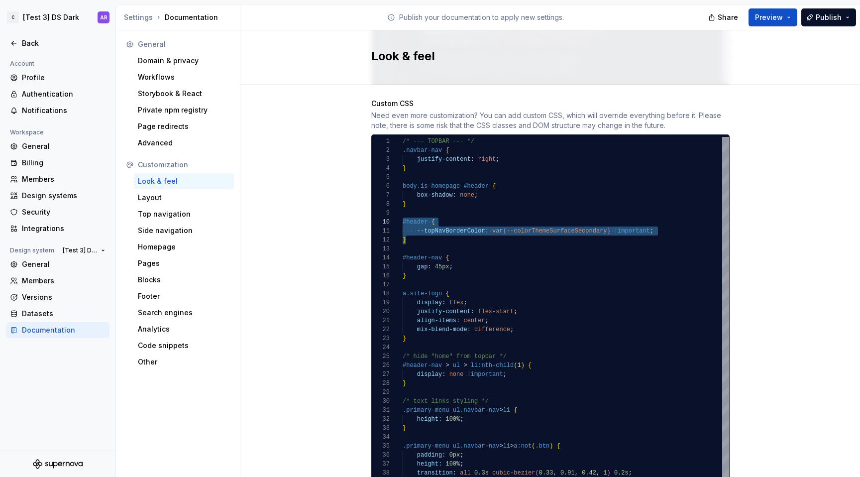
scroll to position [913, 0]
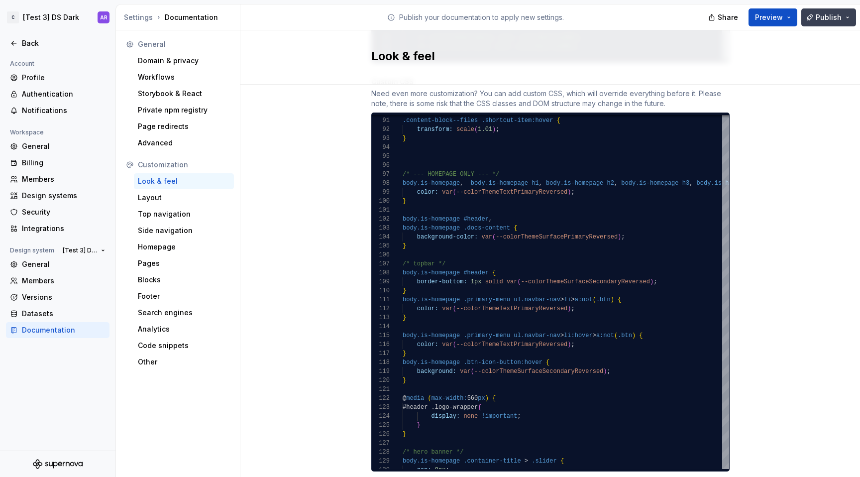
click at [836, 23] on button "Publish" at bounding box center [828, 17] width 55 height 18
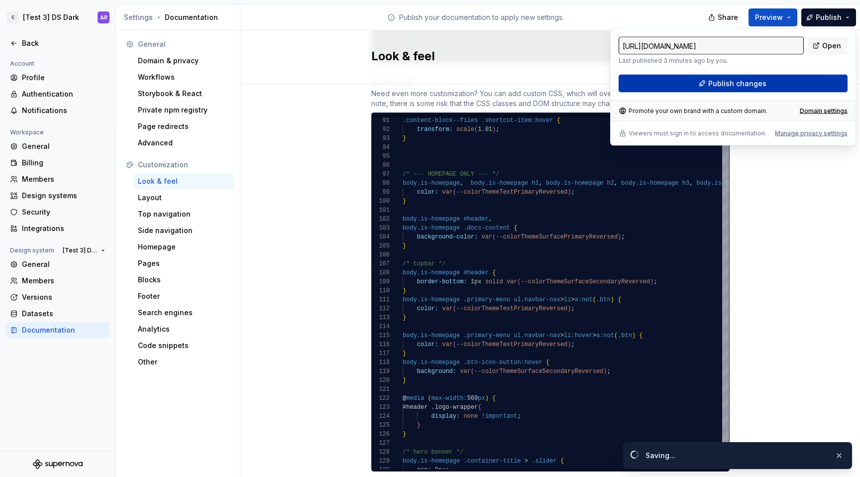
click at [811, 83] on button "Publish changes" at bounding box center [732, 84] width 229 height 18
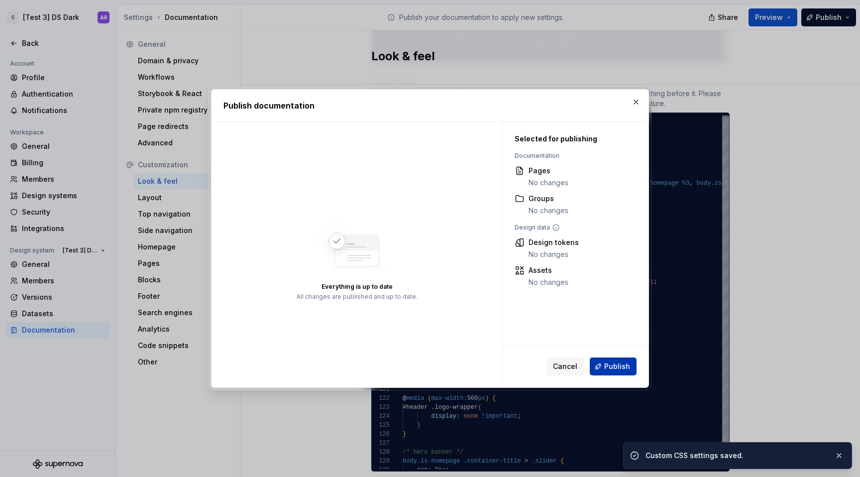
click at [607, 359] on button "Publish" at bounding box center [613, 366] width 47 height 18
